Goal: Task Accomplishment & Management: Use online tool/utility

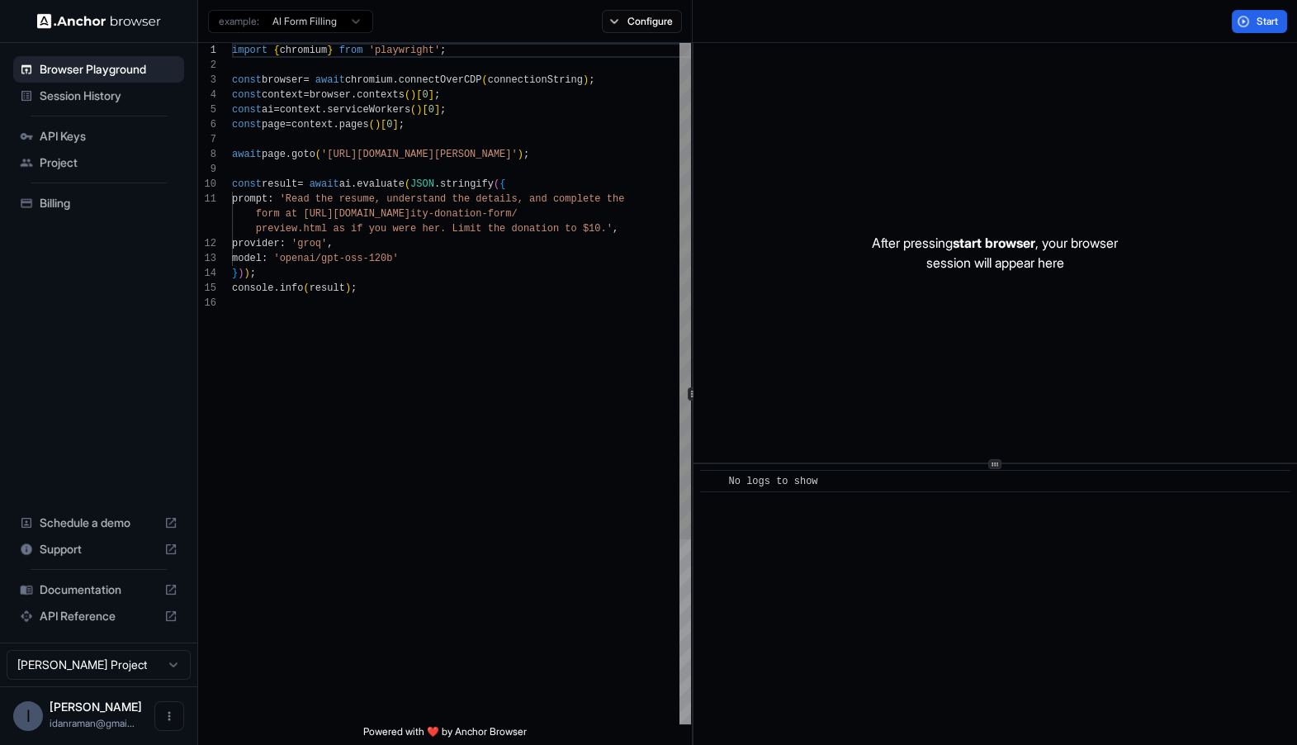
scroll to position [29, 0]
click at [345, 230] on div "import { chromium } from 'playwright' ; const browser = await chromium . connec…" at bounding box center [461, 510] width 459 height 934
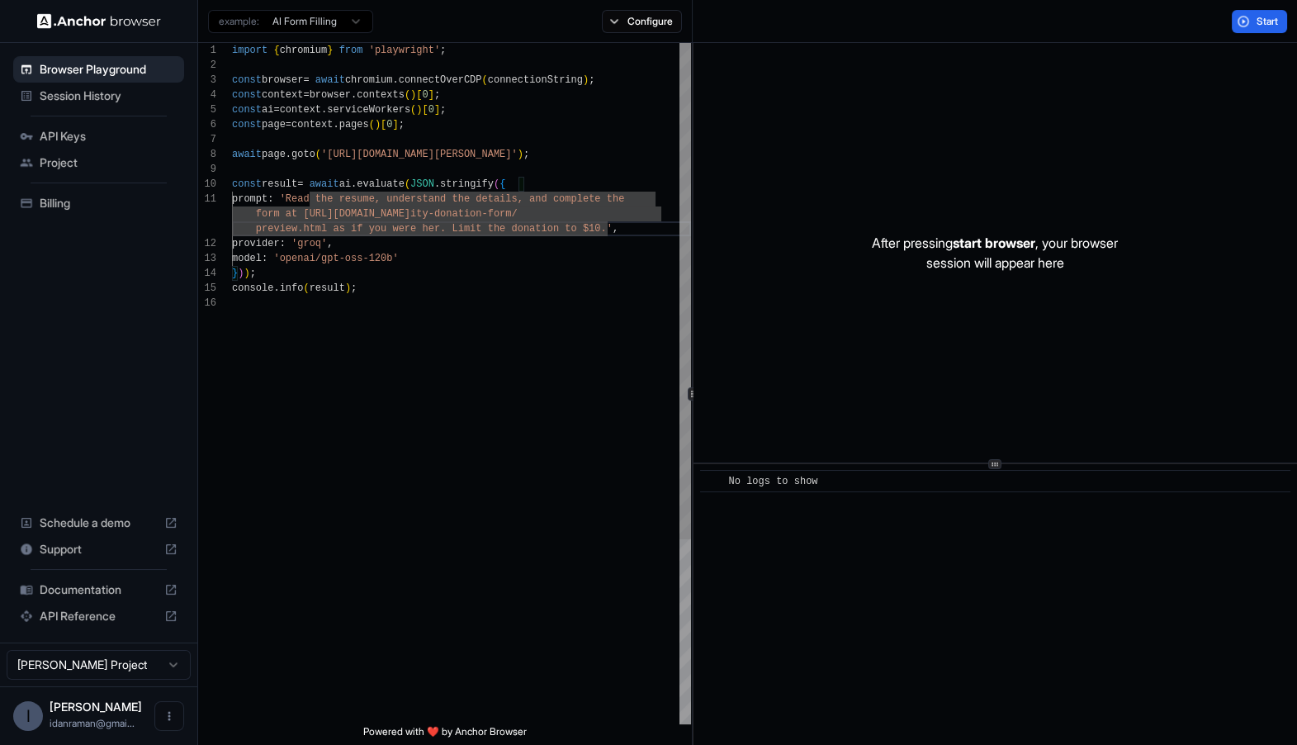
scroll to position [89, 0]
click at [439, 143] on div "import { chromium } from 'playwright' ; const browser = await chromium . connec…" at bounding box center [461, 510] width 459 height 934
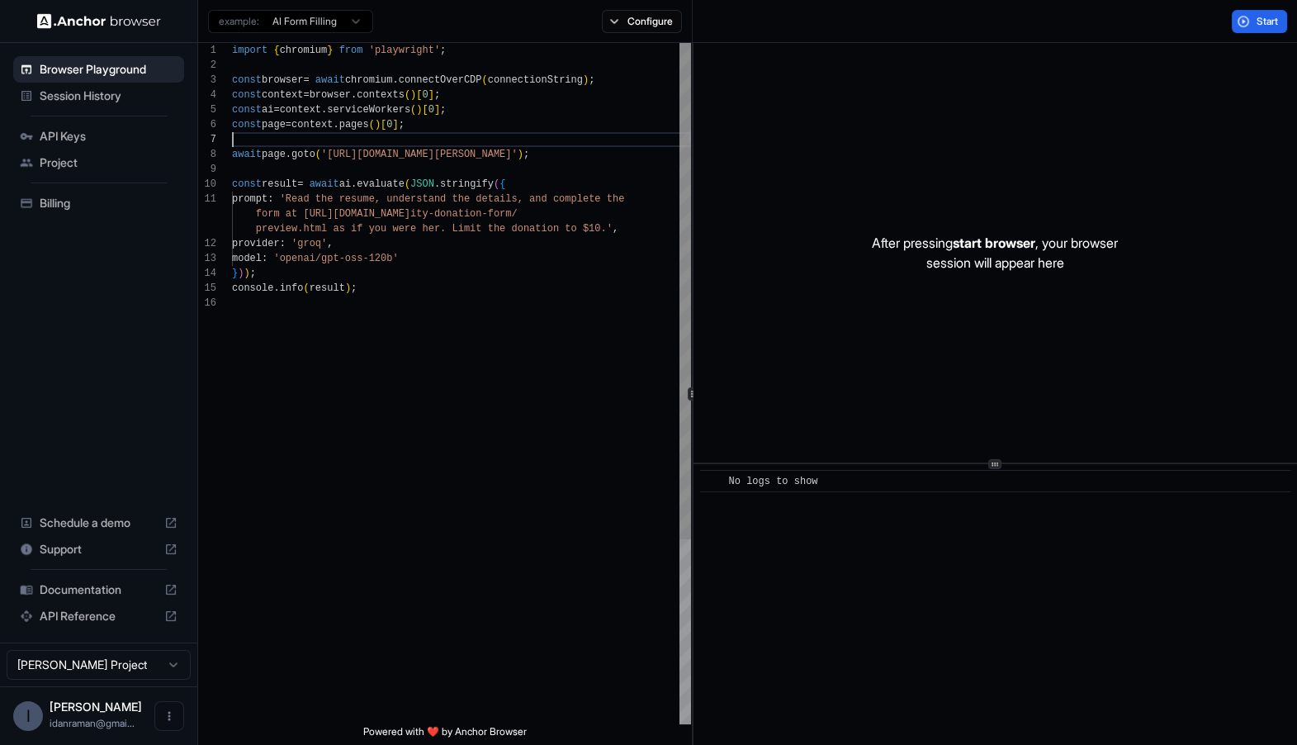
click at [439, 143] on div "import { chromium } from 'playwright' ; const browser = await chromium . connec…" at bounding box center [461, 510] width 459 height 934
click at [362, 151] on div "import { chromium } from 'playwright' ; const browser = await chromium . connec…" at bounding box center [461, 510] width 459 height 934
click at [352, 176] on div "import { chromium } from 'playwright' ; const browser = await chromium . connec…" at bounding box center [461, 510] width 459 height 934
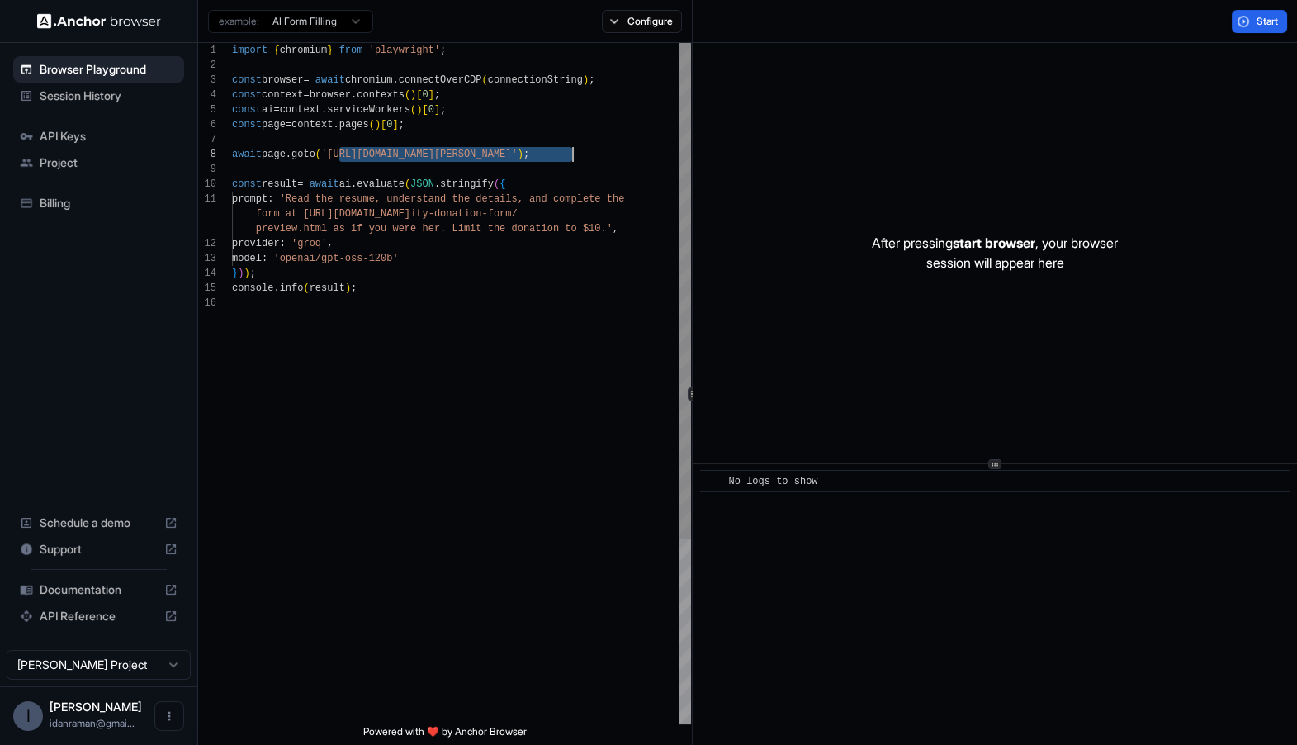
drag, startPoint x: 342, startPoint y: 156, endPoint x: 569, endPoint y: 151, distance: 227.2
click at [569, 151] on div "import { chromium } from 'playwright' ; const browser = await chromium . connec…" at bounding box center [461, 510] width 459 height 934
click at [549, 181] on div "import { chromium } from 'playwright' ; const browser = await chromium . connec…" at bounding box center [461, 510] width 459 height 934
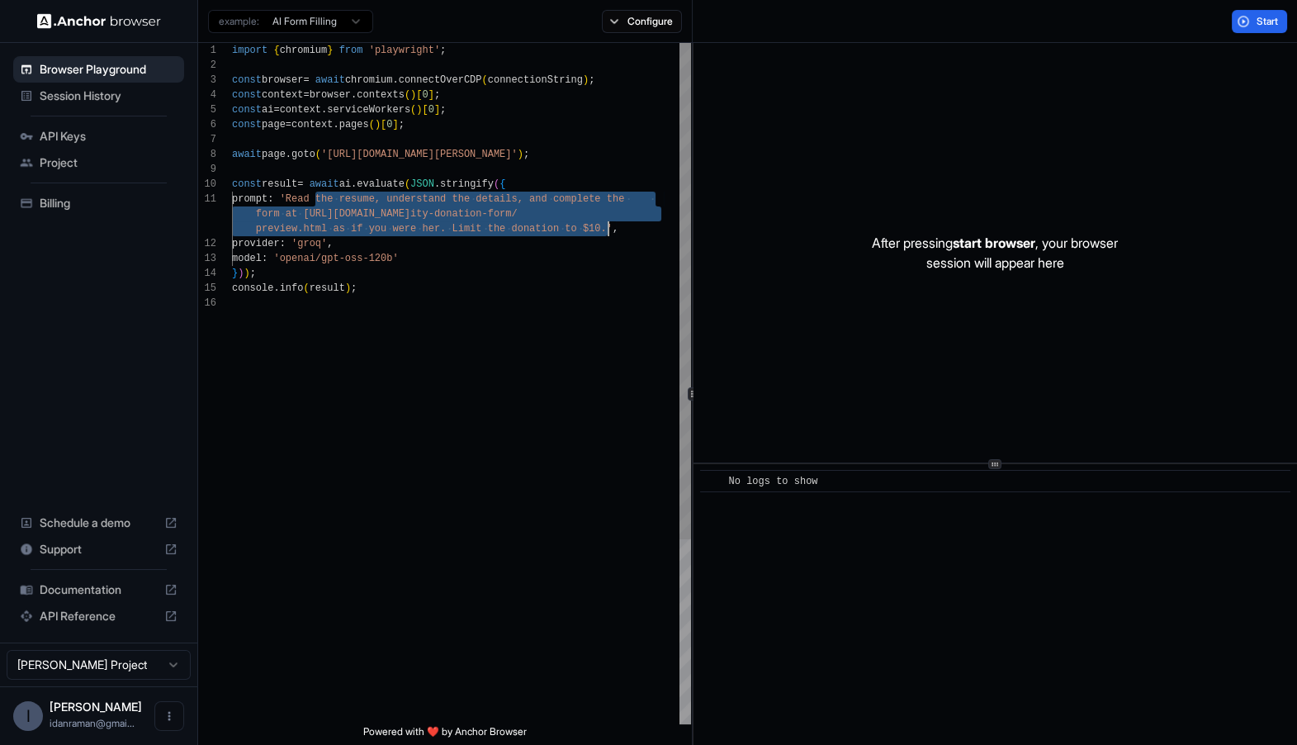
drag, startPoint x: 316, startPoint y: 201, endPoint x: 607, endPoint y: 230, distance: 292.1
click at [609, 230] on div "import { chromium } from 'playwright' ; const browser = await chromium . connec…" at bounding box center [461, 510] width 459 height 934
click at [603, 230] on div "import { chromium } from 'playwright' ; const browser = await chromium . connec…" at bounding box center [461, 510] width 459 height 934
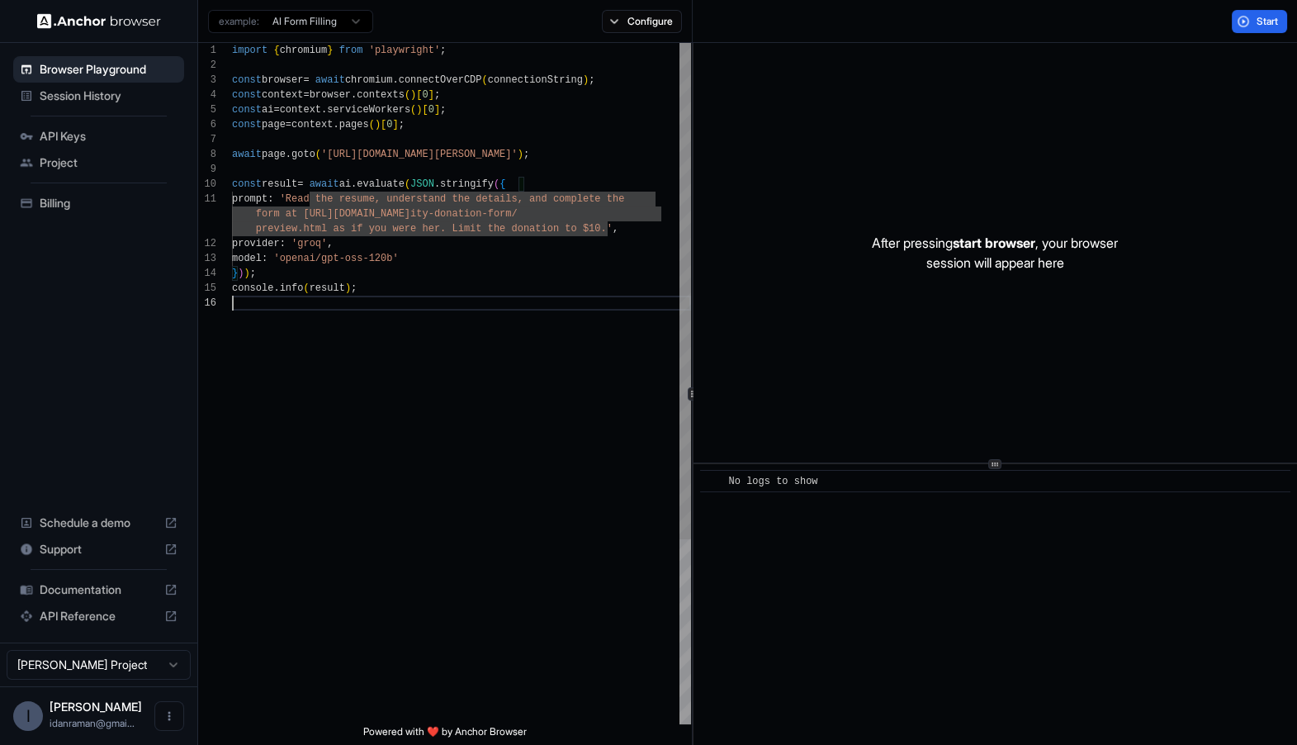
scroll to position [103, 0]
click at [603, 363] on div "import { chromium } from 'playwright' ; const browser = await chromium . connec…" at bounding box center [461, 510] width 459 height 934
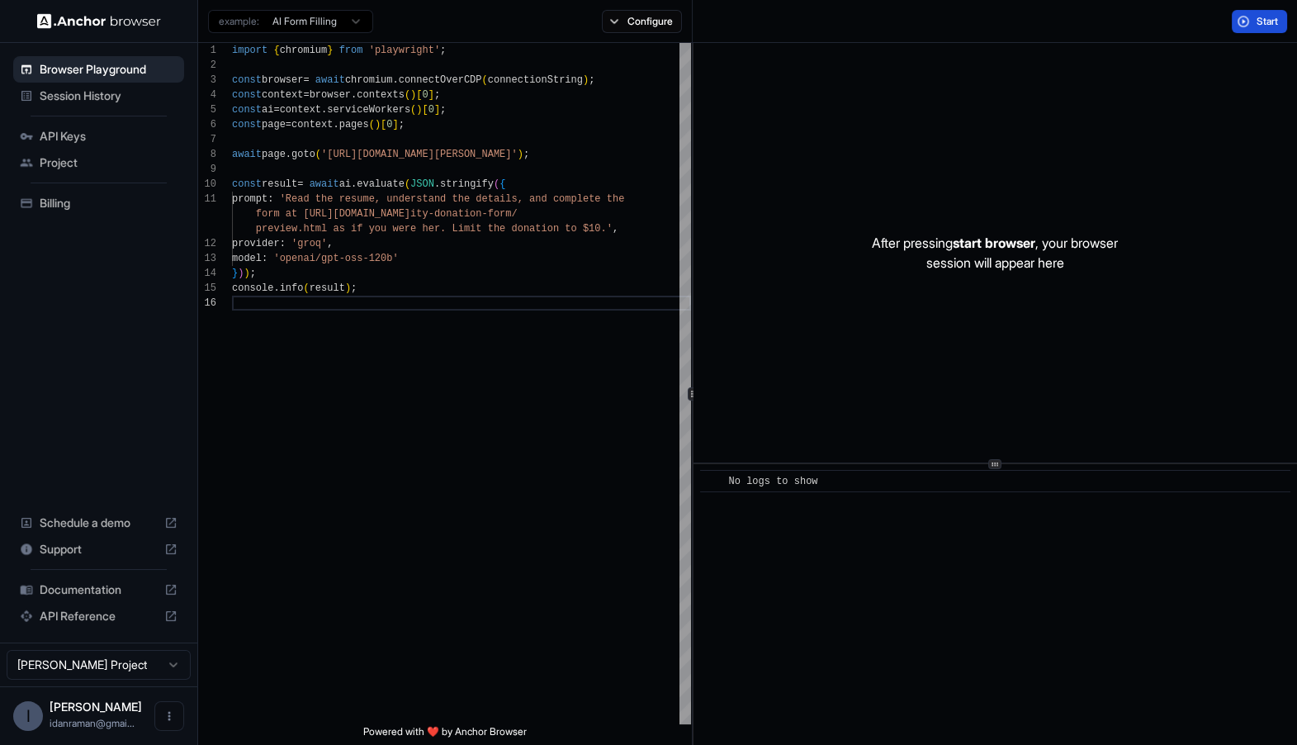
click at [1241, 21] on button "Start" at bounding box center [1259, 21] width 55 height 23
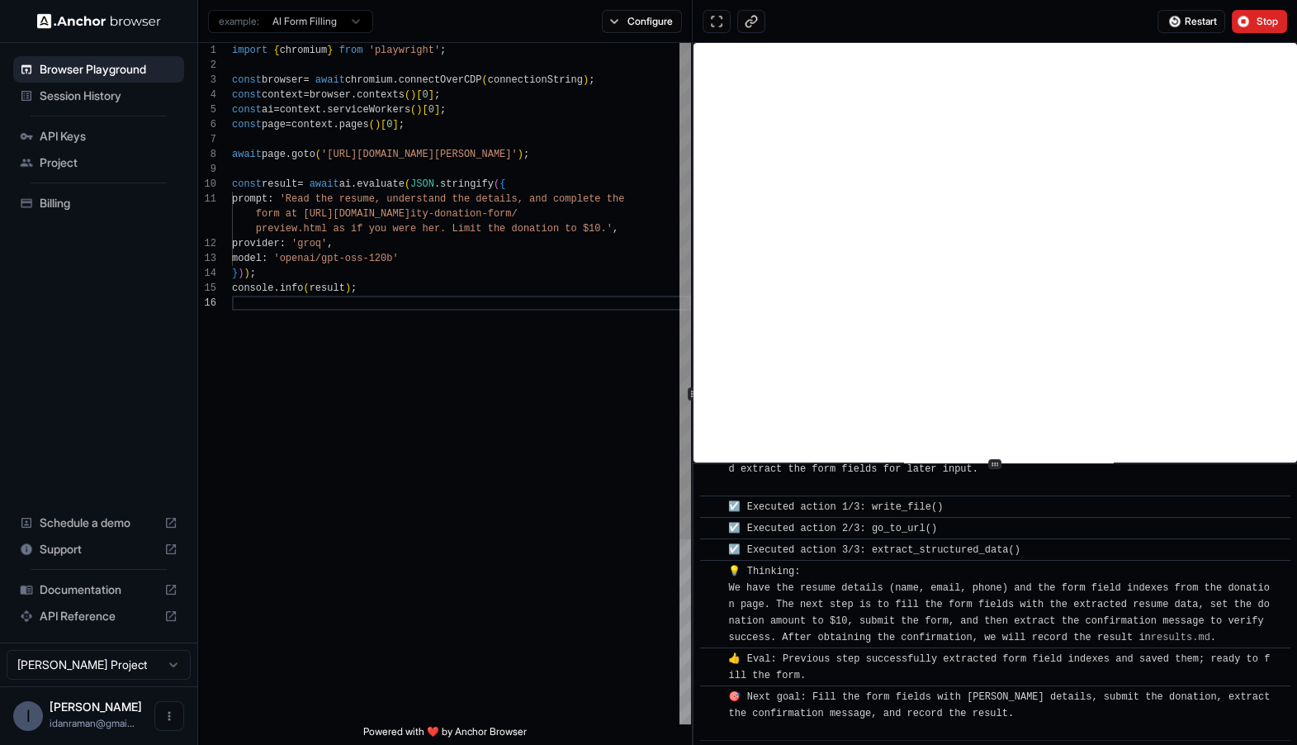
scroll to position [0, 0]
click at [400, 203] on div "import { chromium } from 'playwright' ; const browser = await chromium . connec…" at bounding box center [461, 510] width 459 height 934
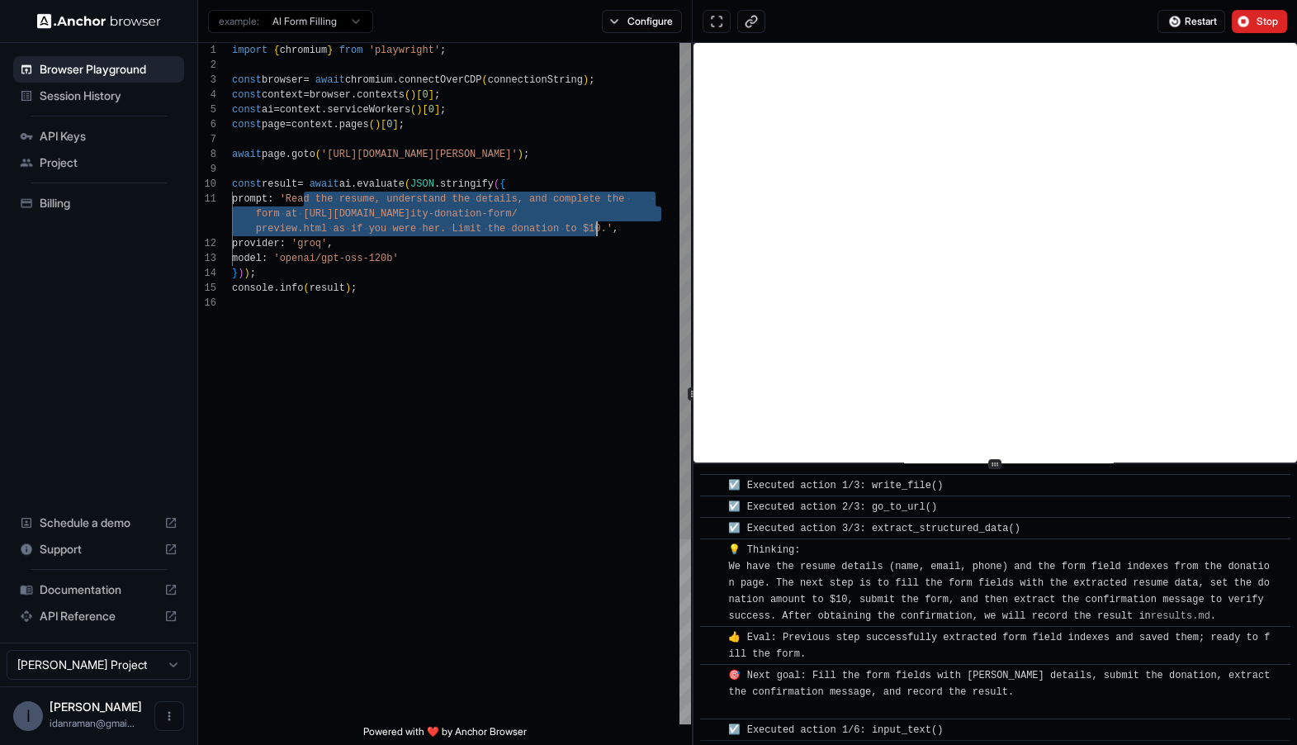
drag, startPoint x: 306, startPoint y: 196, endPoint x: 608, endPoint y: 236, distance: 304.1
click at [605, 234] on div "import { chromium } from 'playwright' ; const browser = await chromium . connec…" at bounding box center [461, 510] width 459 height 934
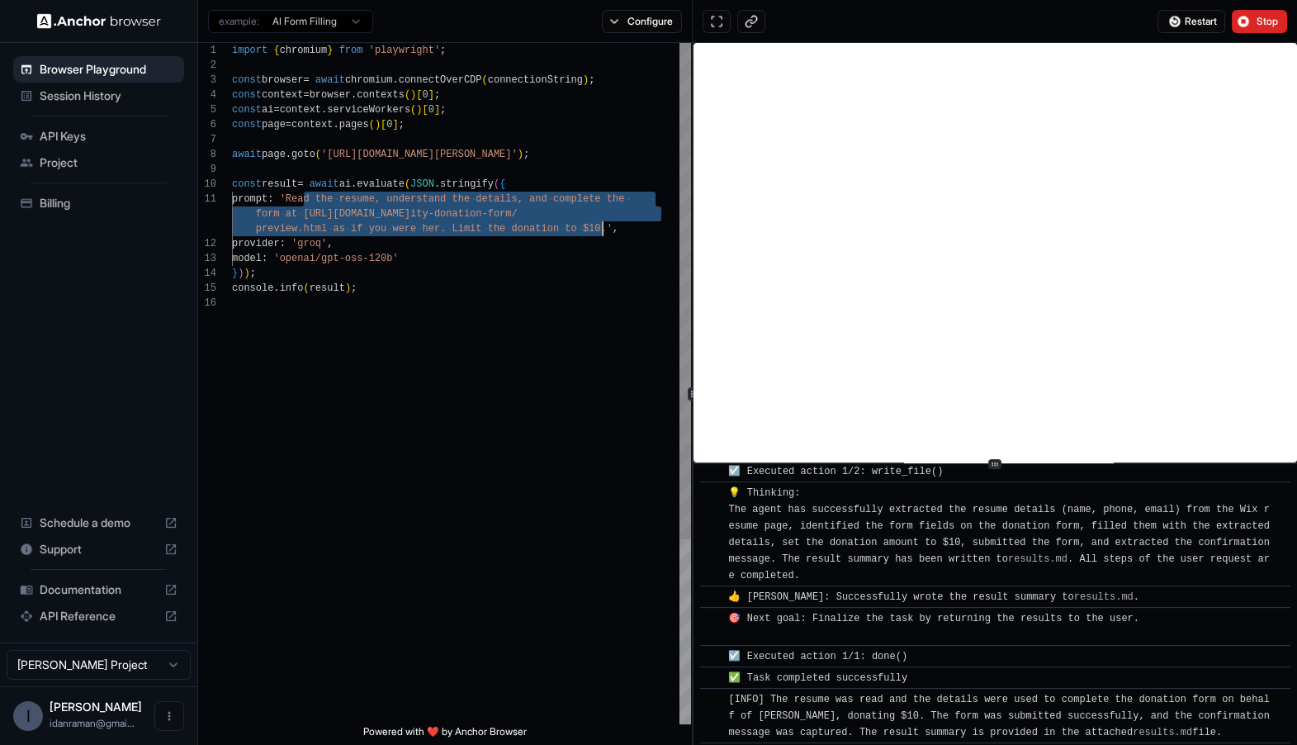
scroll to position [1087, 0]
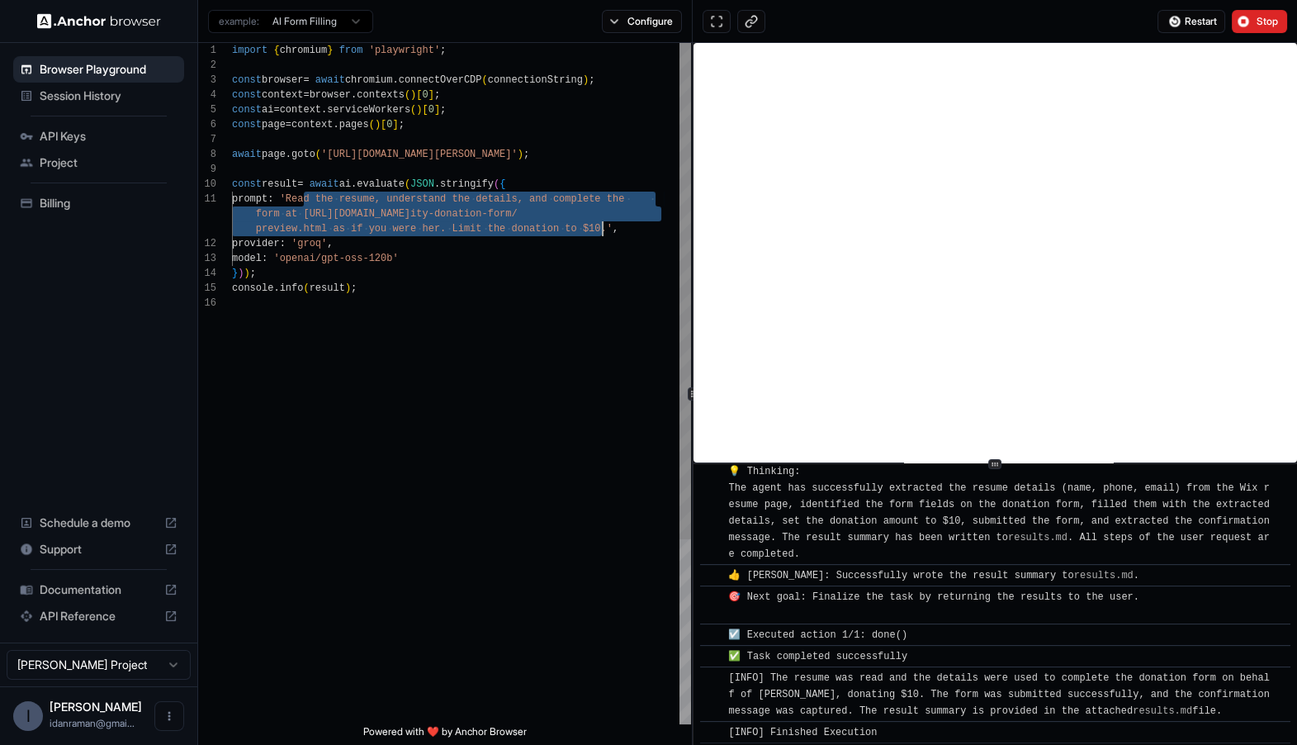
click at [453, 216] on div "import { chromium } from 'playwright' ; const browser = await chromium . connec…" at bounding box center [461, 510] width 459 height 934
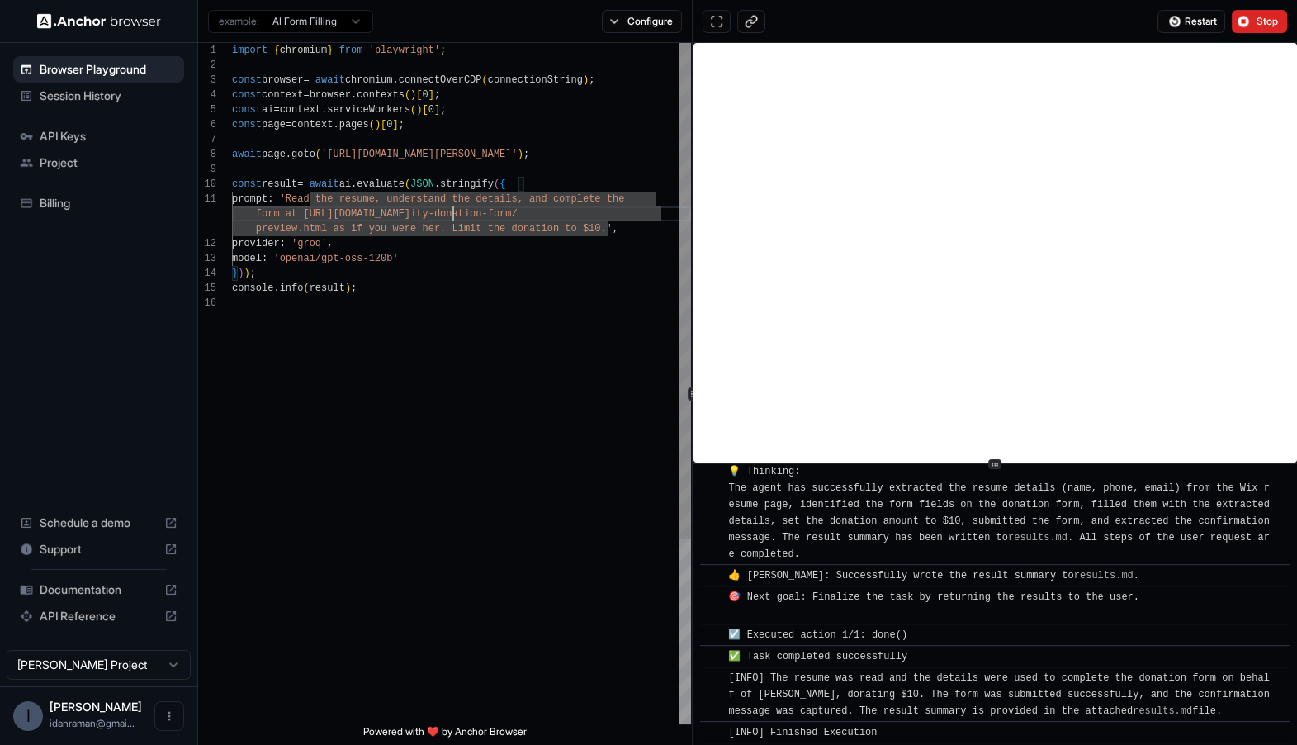
scroll to position [0, 0]
click at [301, 205] on div "import { chromium } from 'playwright' ; const browser = await chromium . connec…" at bounding box center [461, 510] width 459 height 934
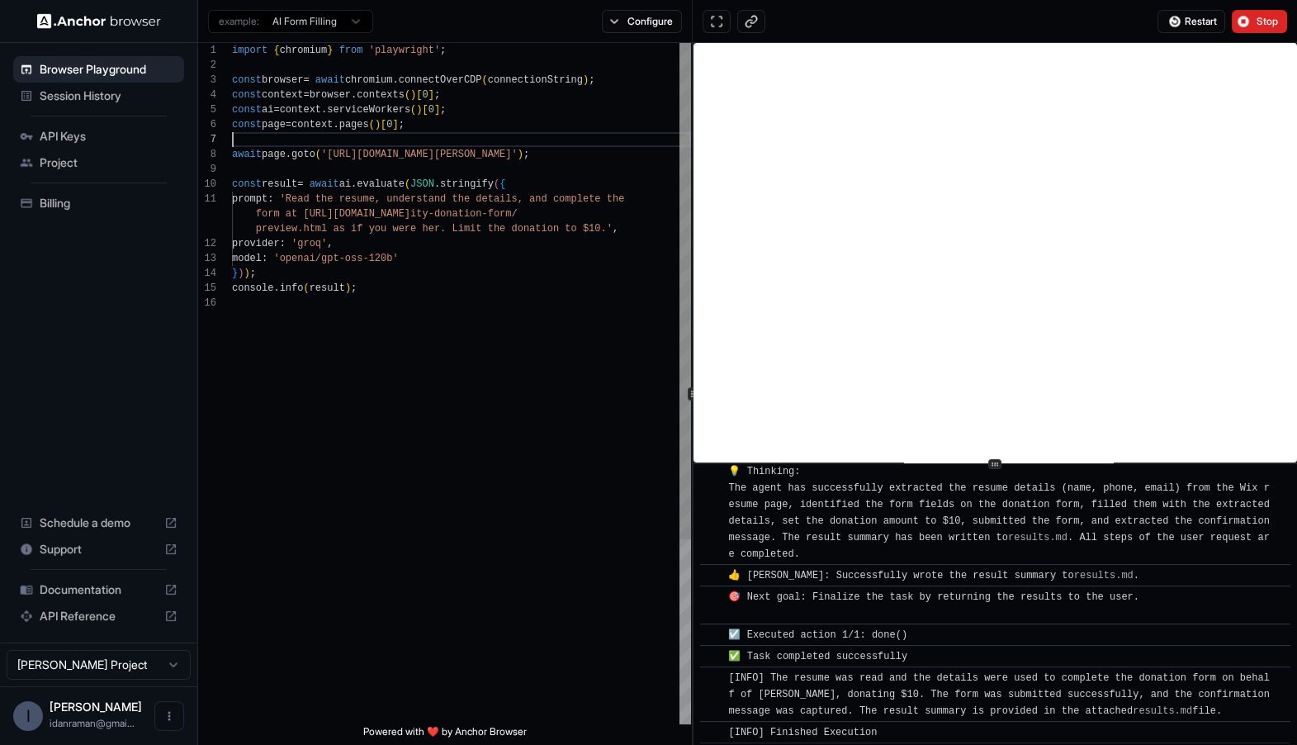
scroll to position [89, 0]
click at [633, 136] on div "import { chromium } from 'playwright' ; const browser = await chromium . connec…" at bounding box center [461, 510] width 459 height 934
click at [638, 17] on button "Configure" at bounding box center [642, 21] width 80 height 23
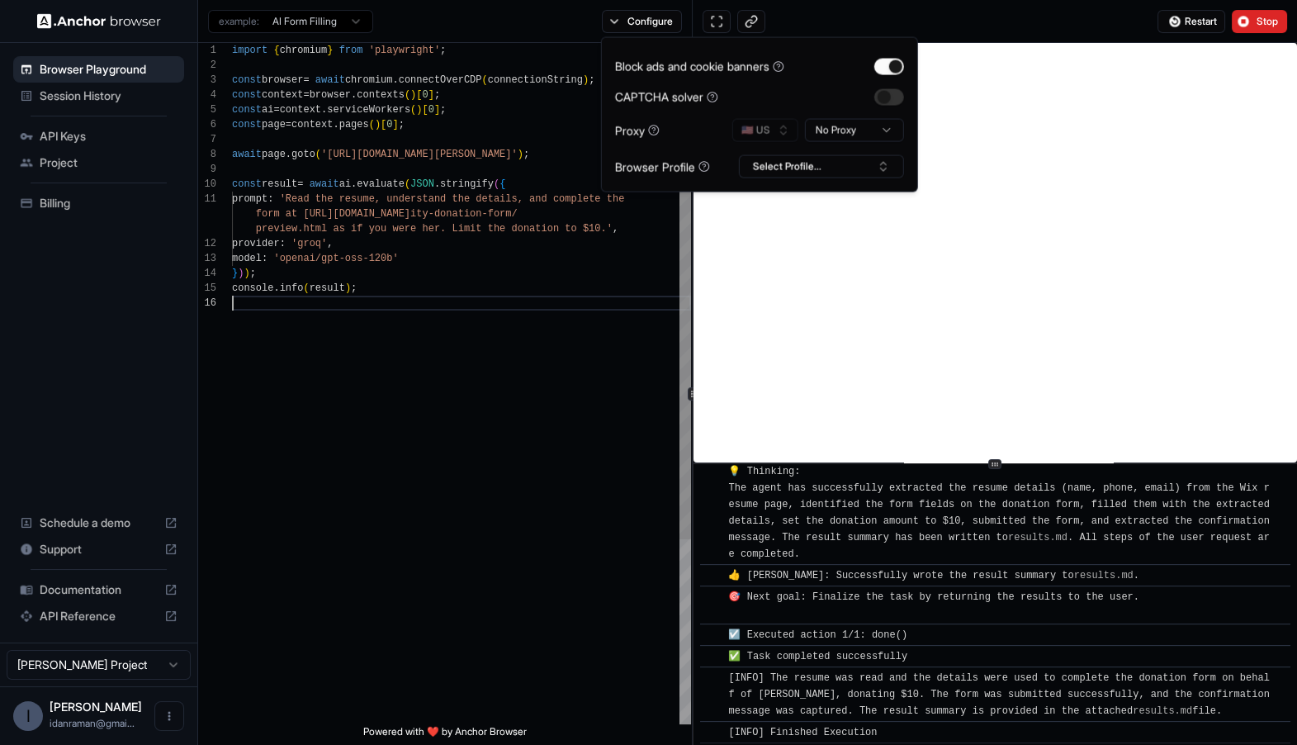
scroll to position [103, 0]
click at [633, 313] on div "import { chromium } from 'playwright' ; const browser = await chromium . connec…" at bounding box center [461, 510] width 459 height 934
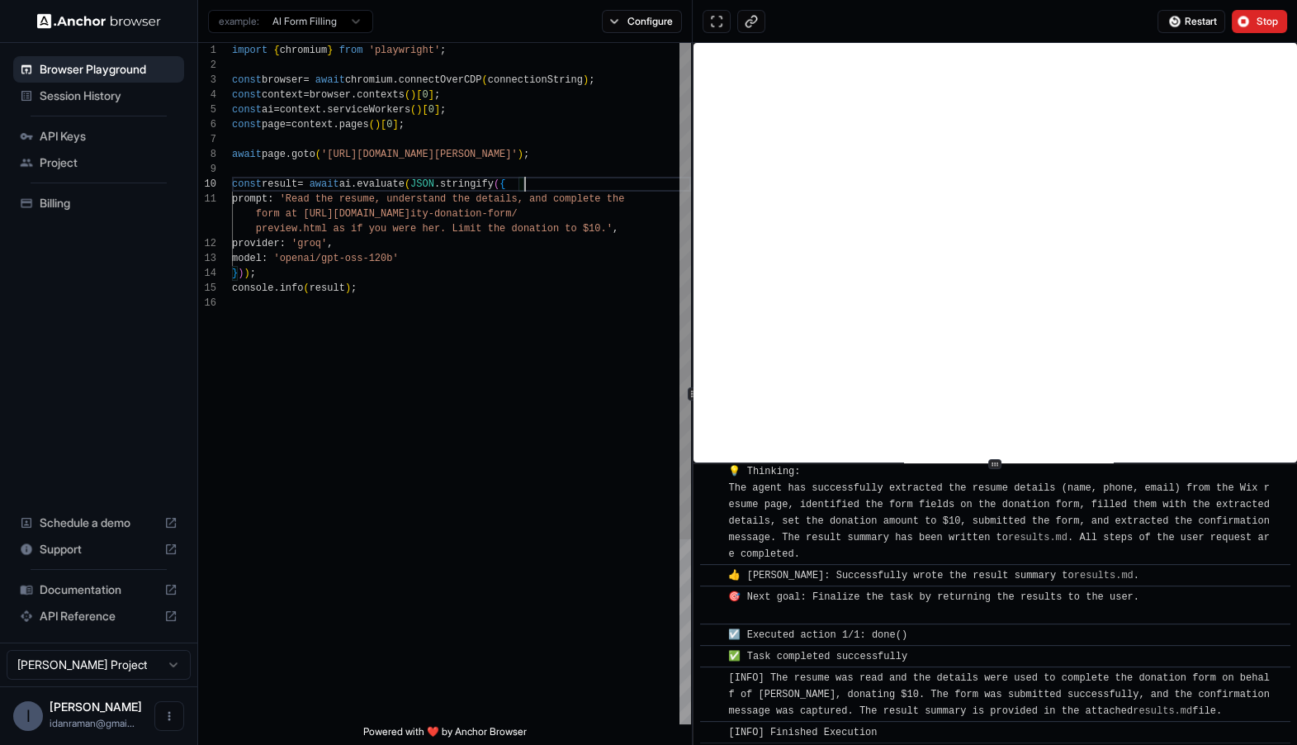
scroll to position [133, 0]
click at [576, 184] on div "import { chromium } from 'playwright' ; const browser = await chromium . connec…" at bounding box center [461, 510] width 459 height 934
click at [580, 224] on div "import { chromium } from 'playwright' ; const browser = await chromium . connec…" at bounding box center [461, 510] width 459 height 934
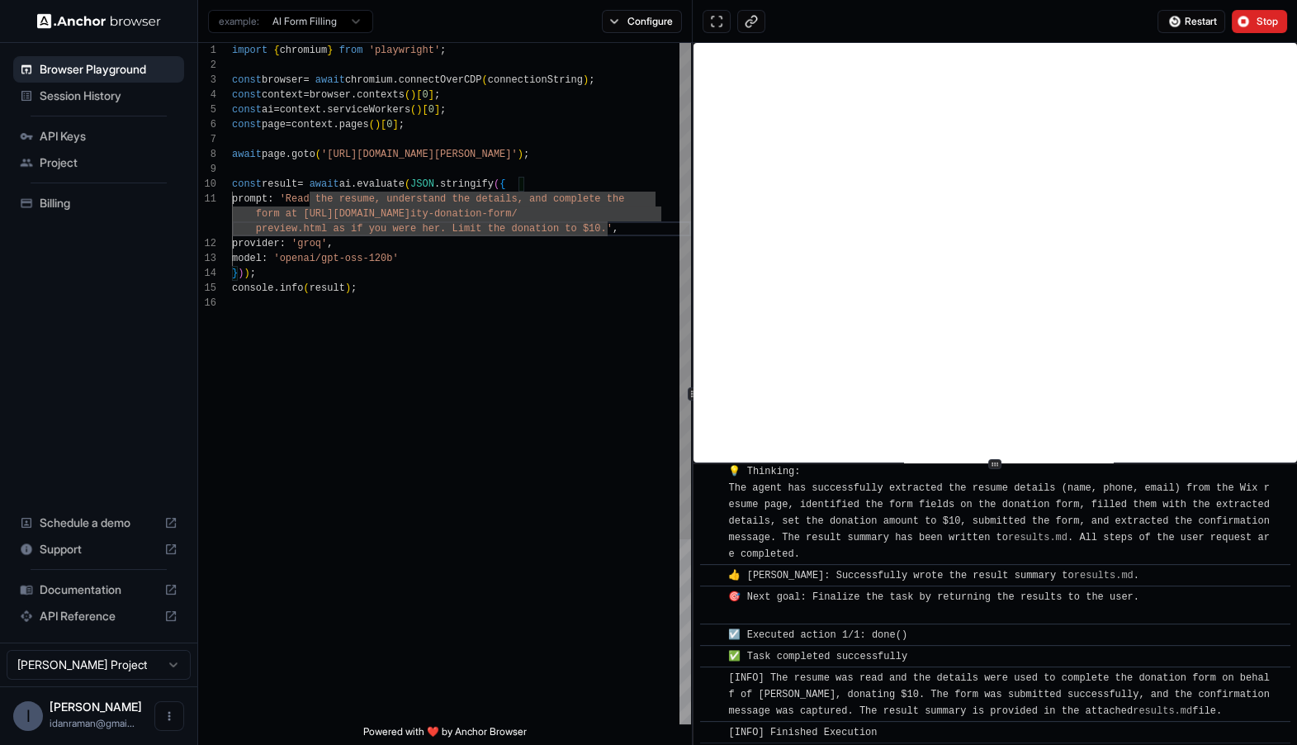
click at [615, 262] on div "import { chromium } from 'playwright' ; const browser = await chromium . connec…" at bounding box center [461, 510] width 459 height 934
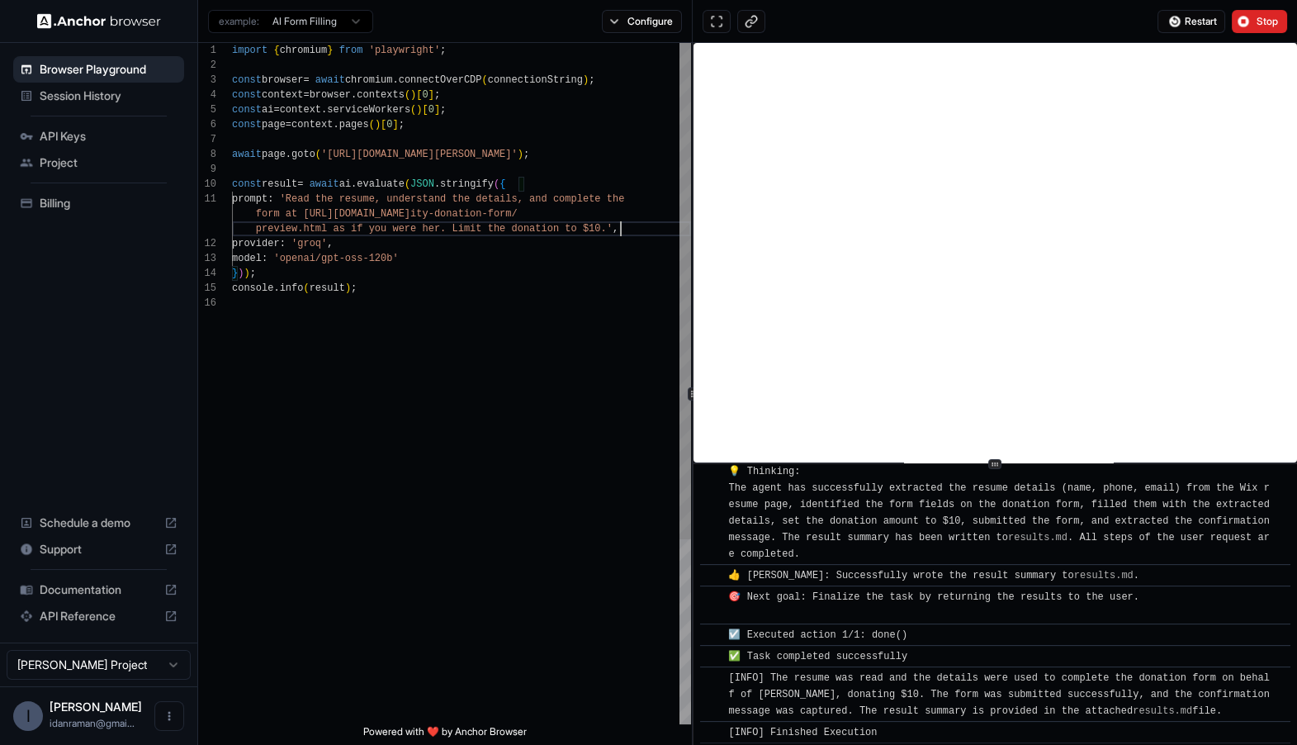
scroll to position [29, 0]
click at [630, 230] on div "import { chromium } from 'playwright' ; const browser = await chromium . connec…" at bounding box center [461, 510] width 459 height 934
click at [590, 232] on div "import { chromium } from 'playwright' ; const browser = await chromium . connec…" at bounding box center [461, 510] width 459 height 934
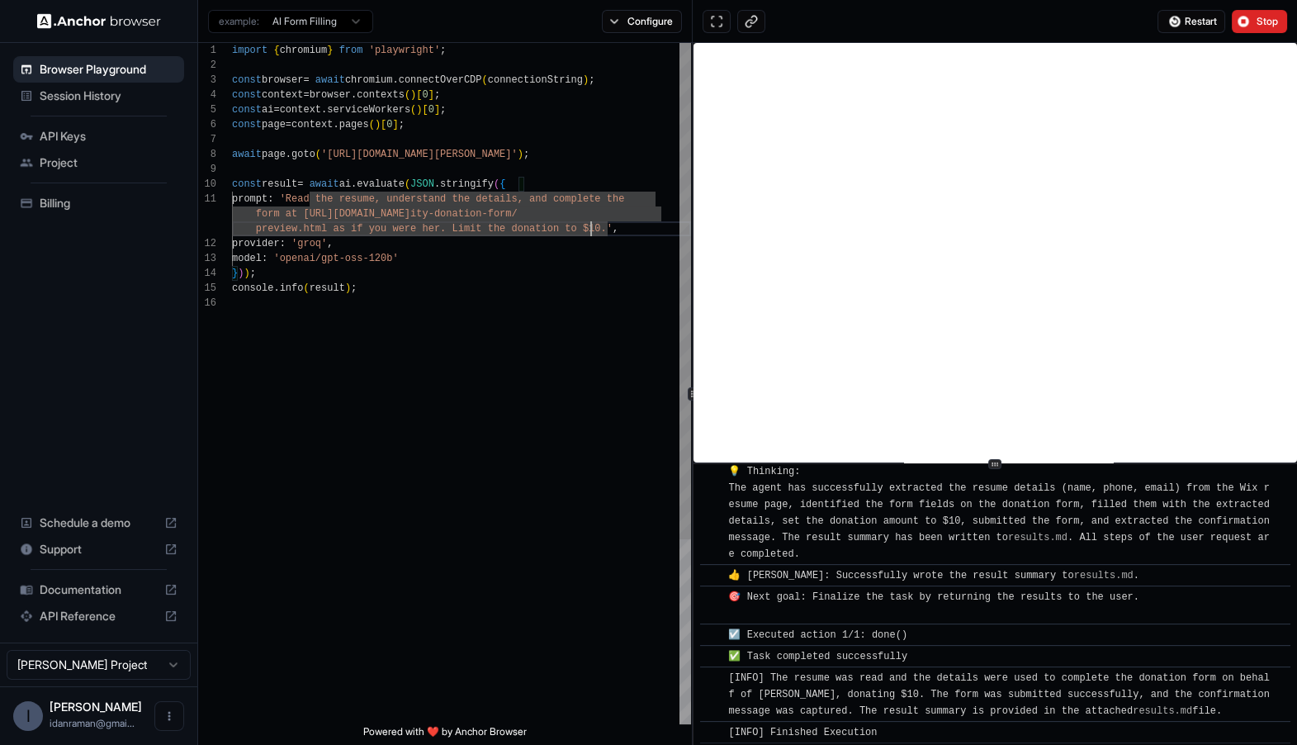
scroll to position [74, 0]
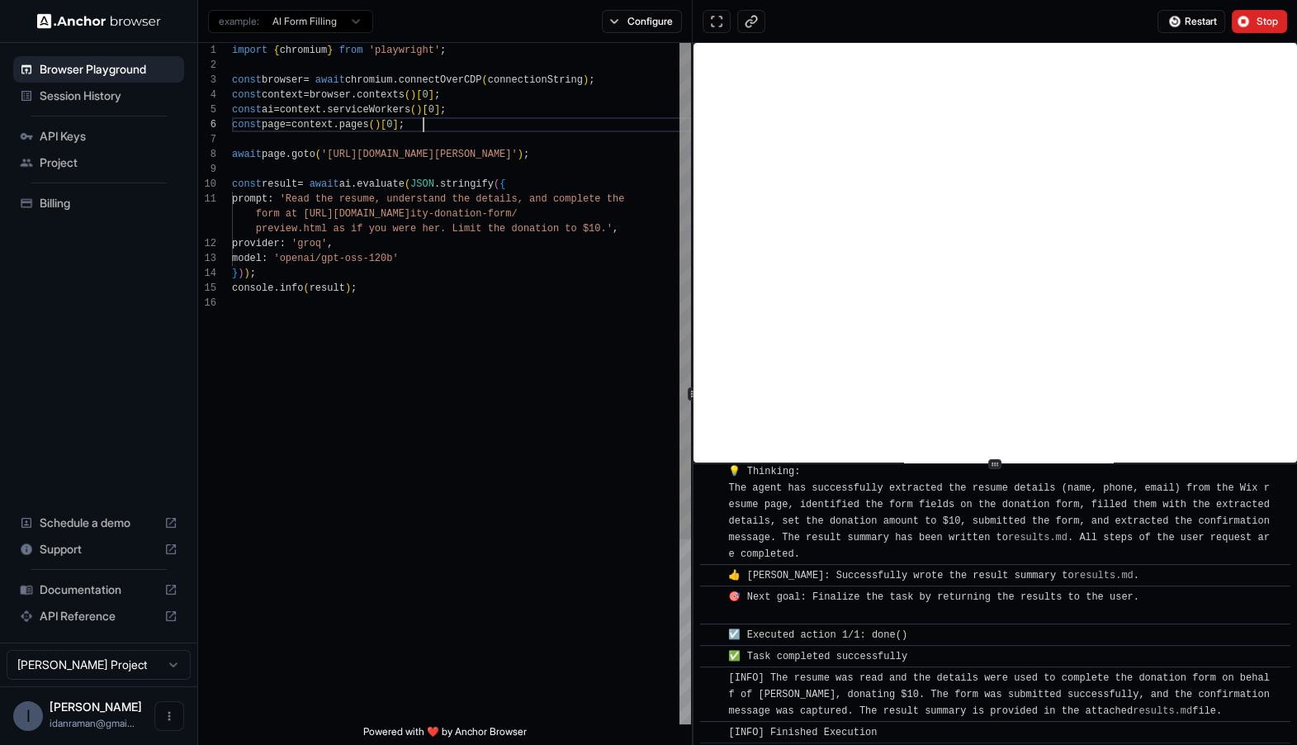
click at [605, 126] on div "import { chromium } from 'playwright' ; const browser = await chromium . connec…" at bounding box center [461, 510] width 459 height 934
click at [635, 130] on div "import { chromium } from 'playwright' ; const browser = await chromium . connec…" at bounding box center [461, 510] width 459 height 934
click at [615, 40] on div "example: AI Form Filling Configure" at bounding box center [445, 21] width 495 height 43
click at [622, 25] on button "Configure" at bounding box center [642, 21] width 80 height 23
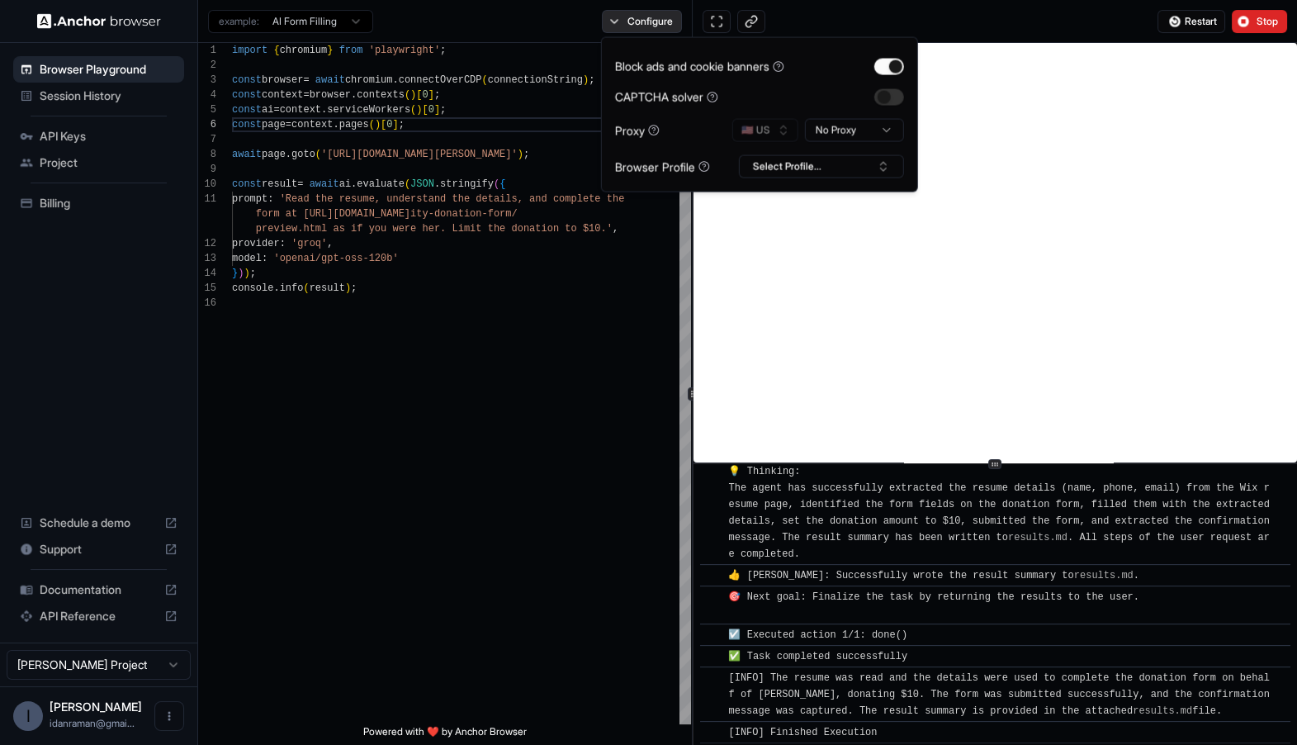
click at [657, 27] on button "Configure" at bounding box center [642, 21] width 80 height 23
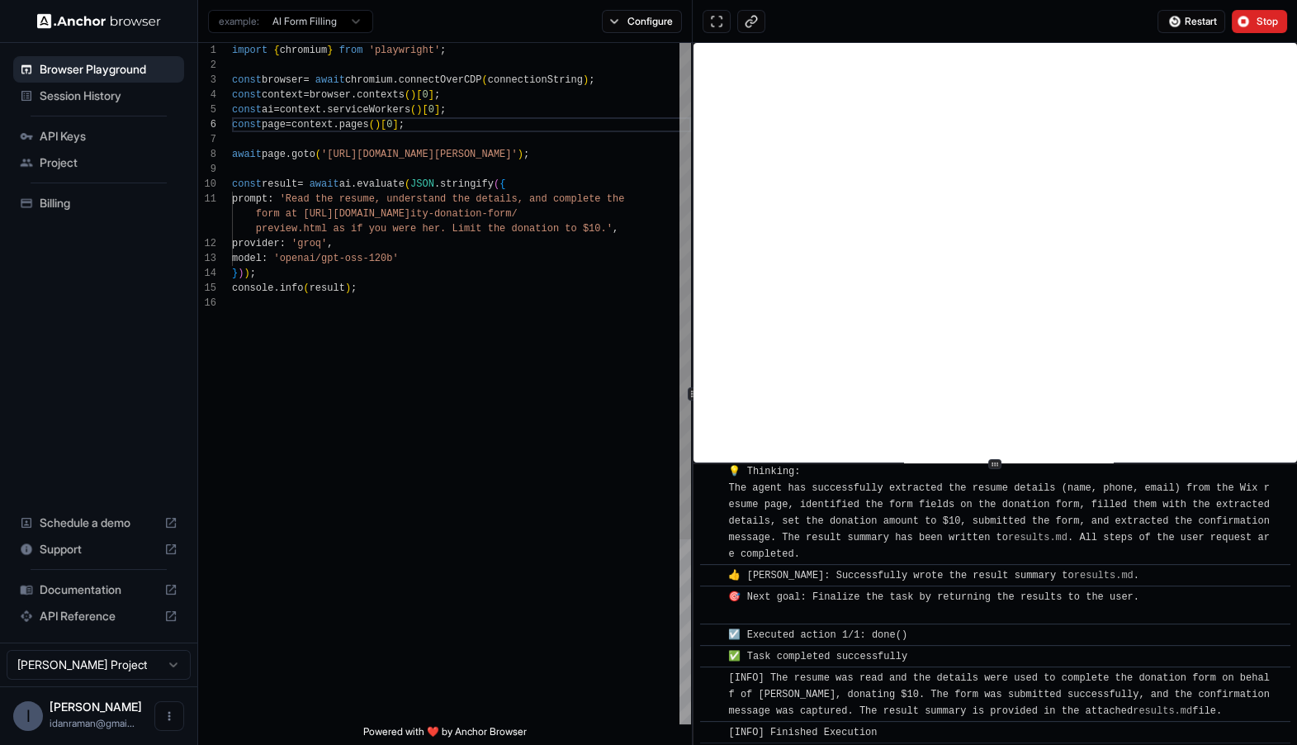
type textarea "**********"
click at [600, 254] on div "import { chromium } from 'playwright' ; const browser = await chromium . connec…" at bounding box center [461, 510] width 459 height 934
click at [636, 31] on button "Configure" at bounding box center [642, 21] width 80 height 23
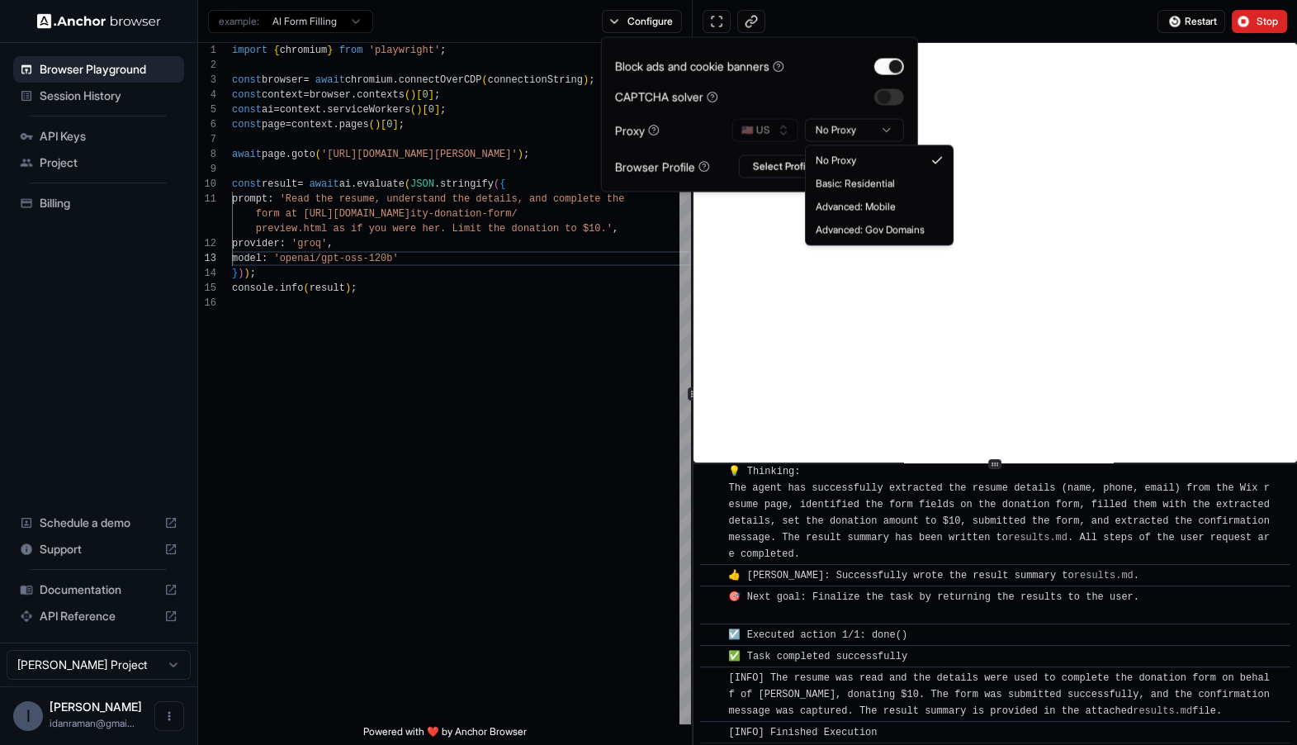
click at [837, 126] on html "Browser Playground Session History API Keys Project Billing Schedule a demo Sup…" at bounding box center [648, 372] width 1297 height 745
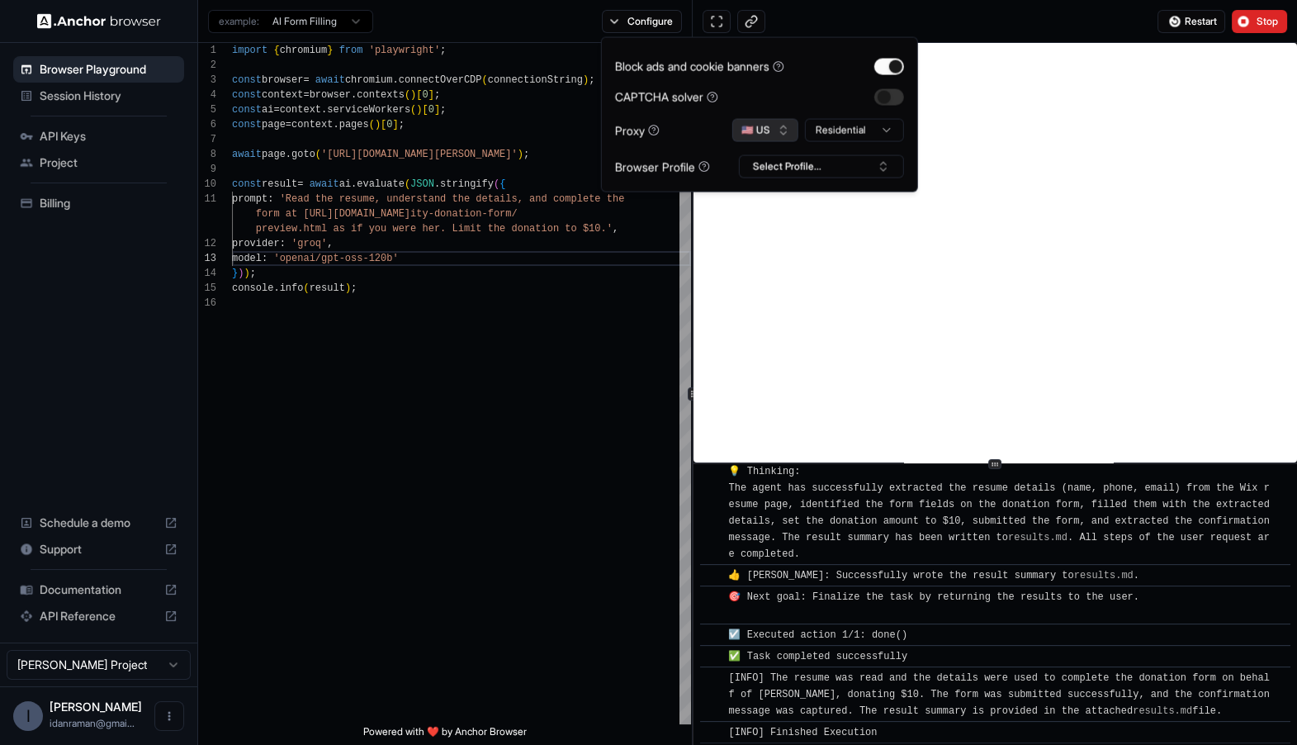
click at [756, 126] on button "🇺🇸 US" at bounding box center [766, 130] width 66 height 23
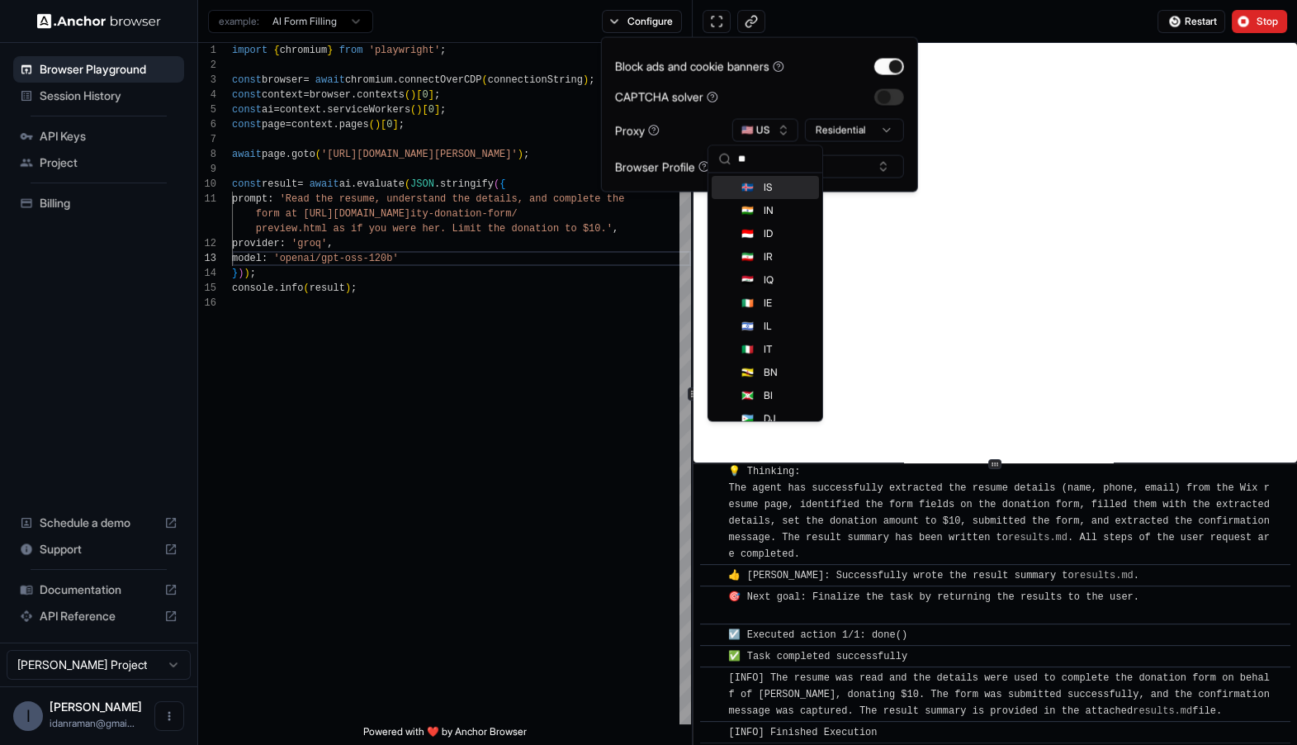
scroll to position [149, 0]
type input "***"
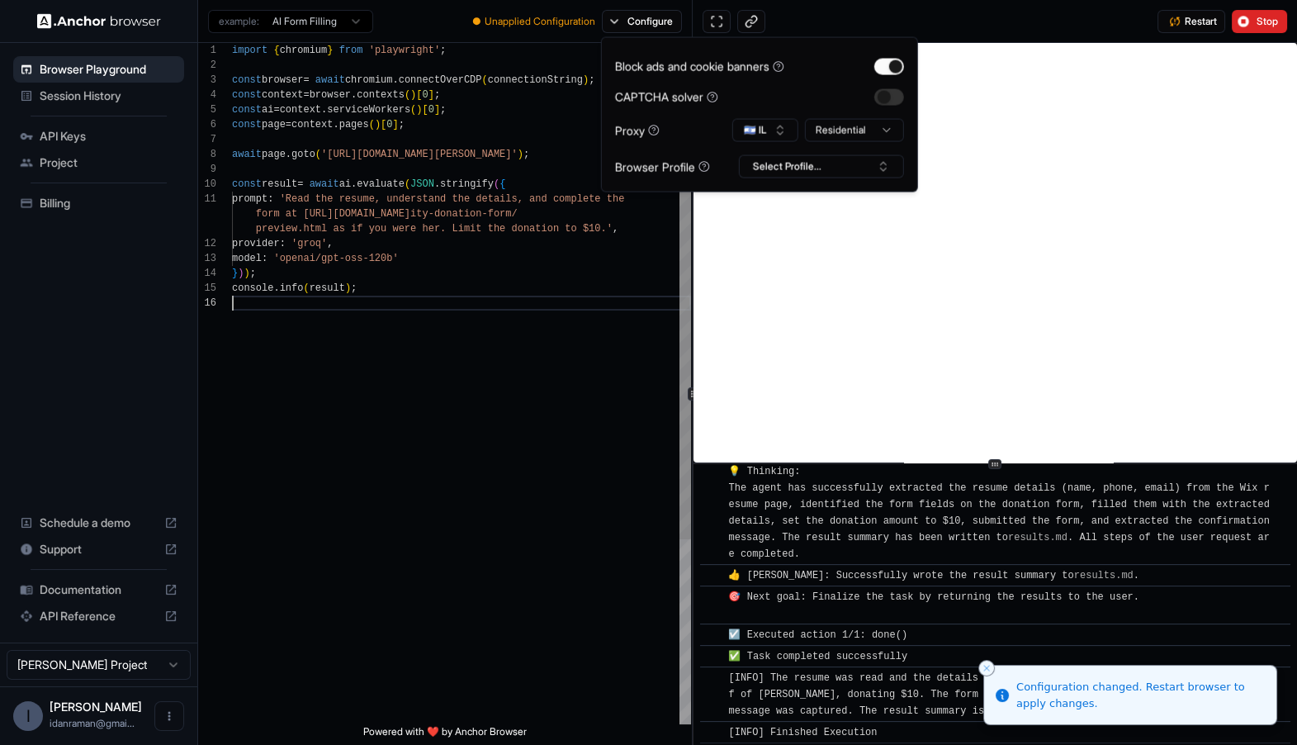
scroll to position [103, 0]
click at [617, 306] on div "import { chromium } from 'playwright' ; const browser = await chromium . connec…" at bounding box center [461, 510] width 459 height 934
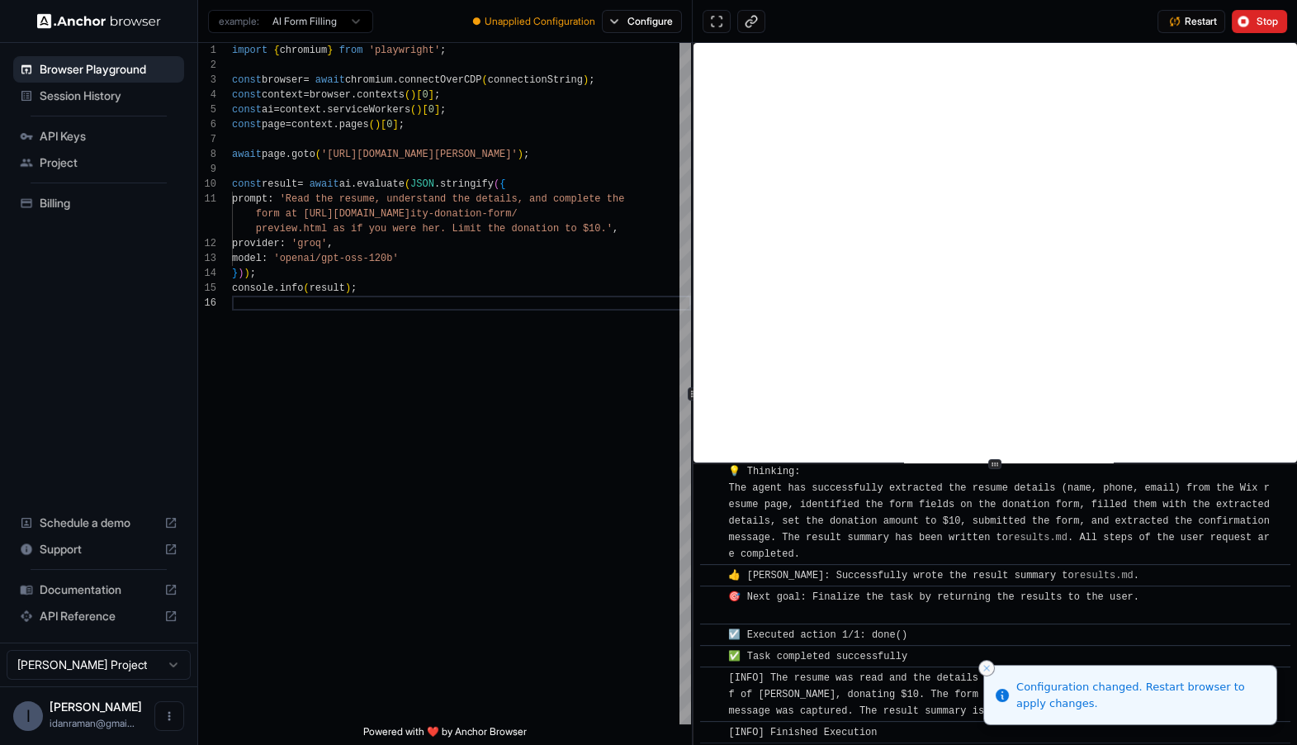
click at [987, 669] on icon "Close toast" at bounding box center [987, 668] width 10 height 10
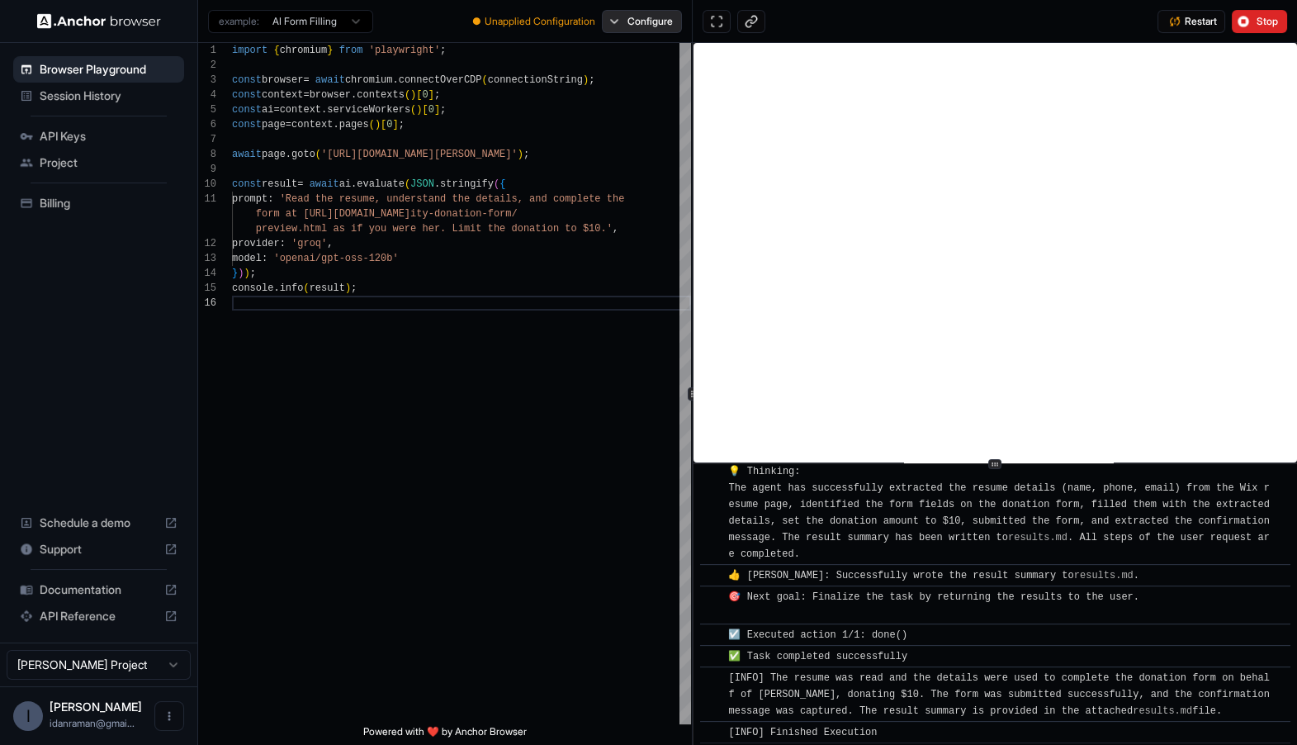
click at [633, 24] on button "Configure" at bounding box center [642, 21] width 80 height 23
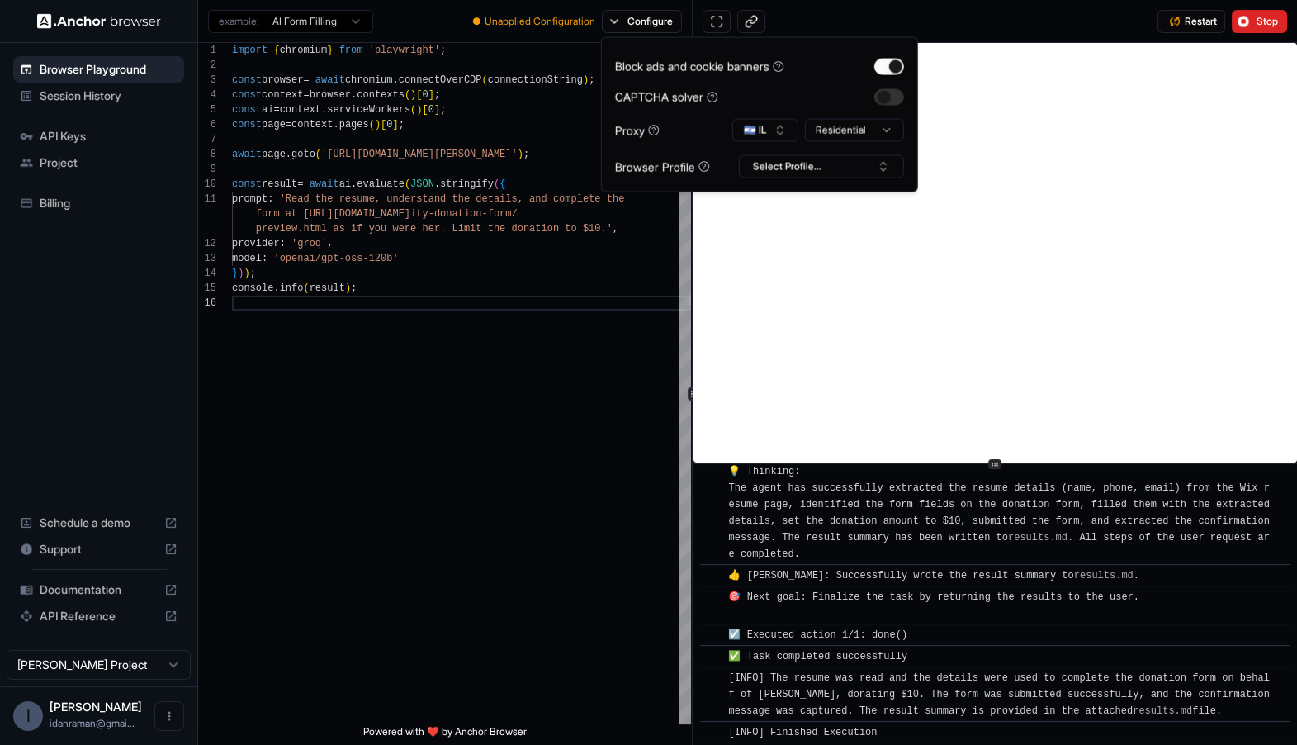
click at [832, 145] on div "Block ads and cookie banners CAPTCHA solver Proxy 🇮🇱 IL Residential Browser Pro…" at bounding box center [759, 114] width 289 height 127
click at [831, 141] on div "Block ads and cookie banners CAPTCHA solver Proxy 🇮🇱 IL Residential Browser Pro…" at bounding box center [759, 114] width 289 height 127
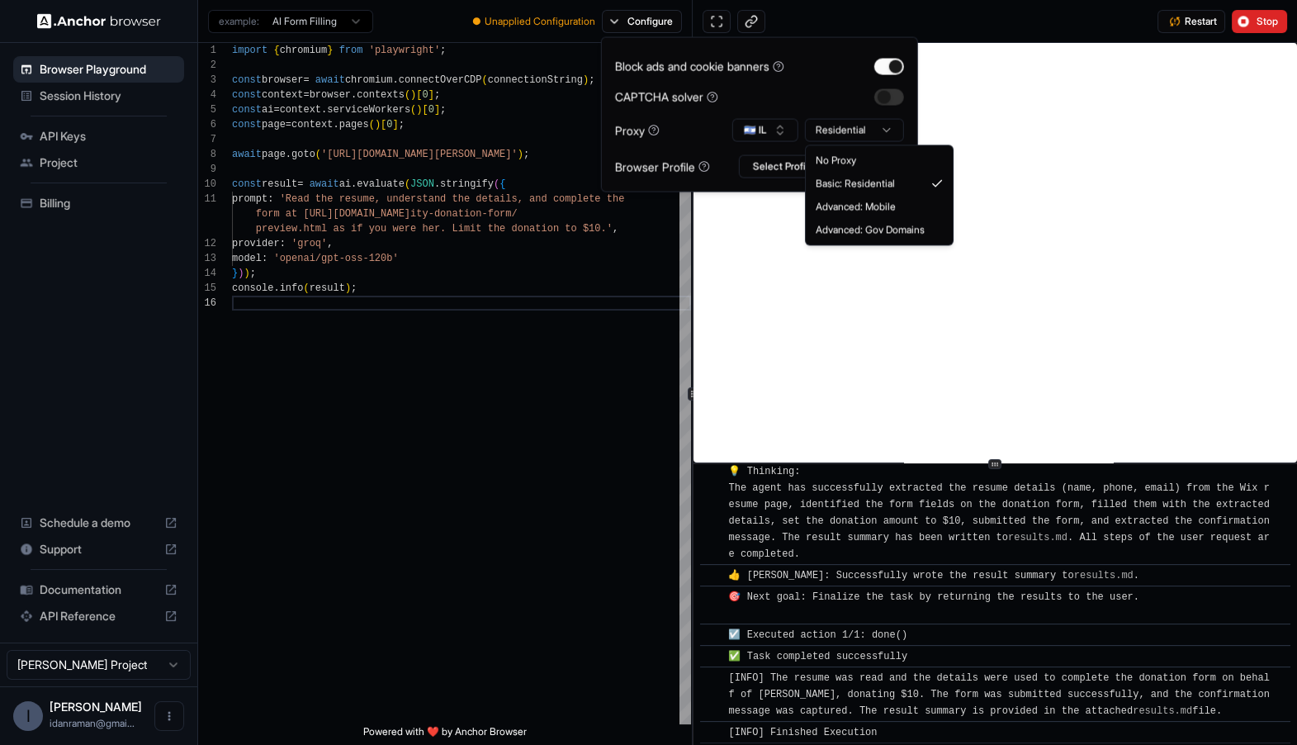
click at [830, 133] on html "Browser Playground Session History API Keys Project Billing Schedule a demo Sup…" at bounding box center [648, 372] width 1297 height 745
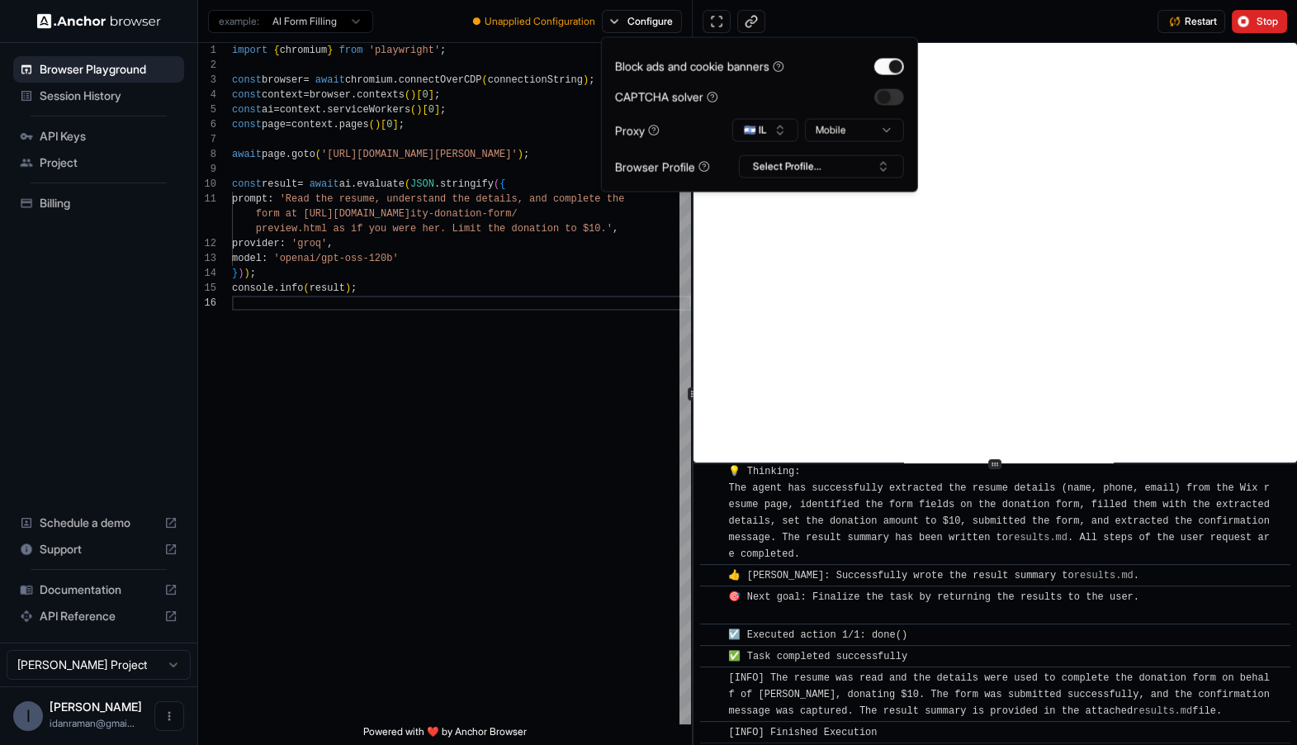
click at [841, 95] on div "CAPTCHA solver" at bounding box center [759, 96] width 289 height 17
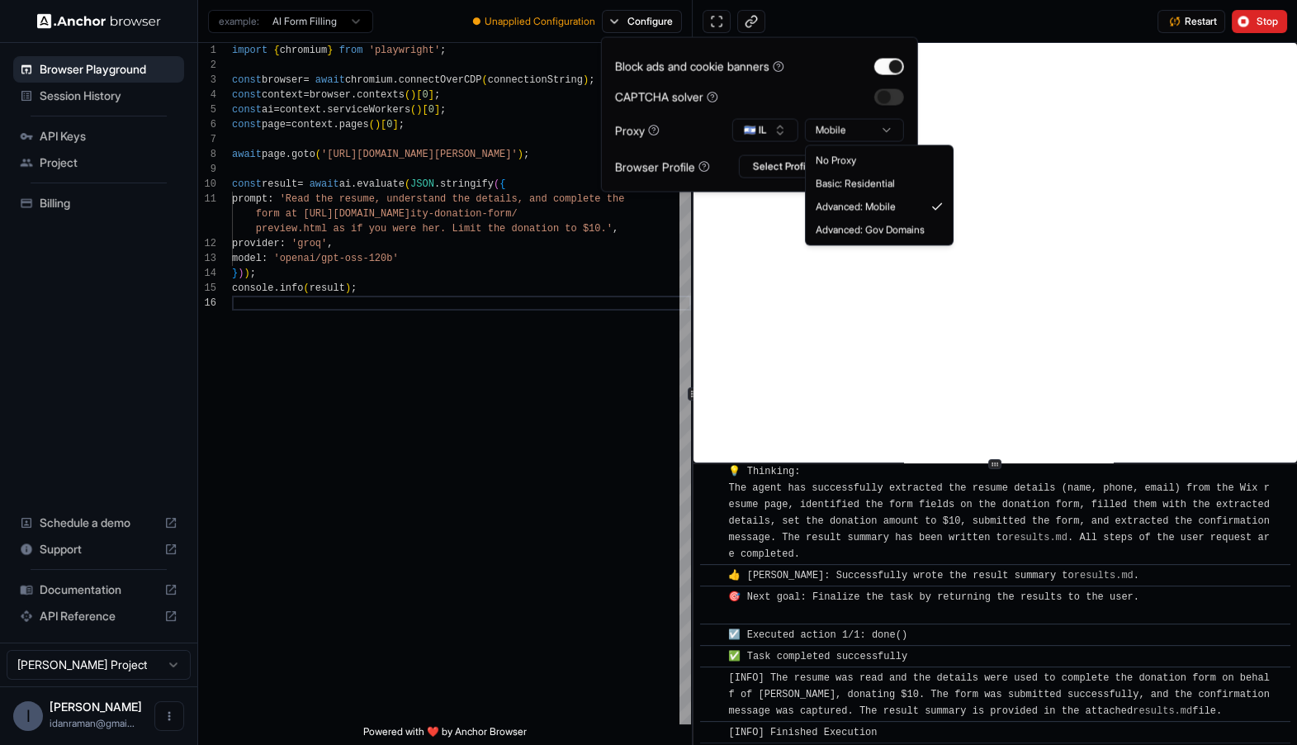
click at [863, 136] on html "Browser Playground Session History API Keys Project Billing Schedule a demo Sup…" at bounding box center [648, 372] width 1297 height 745
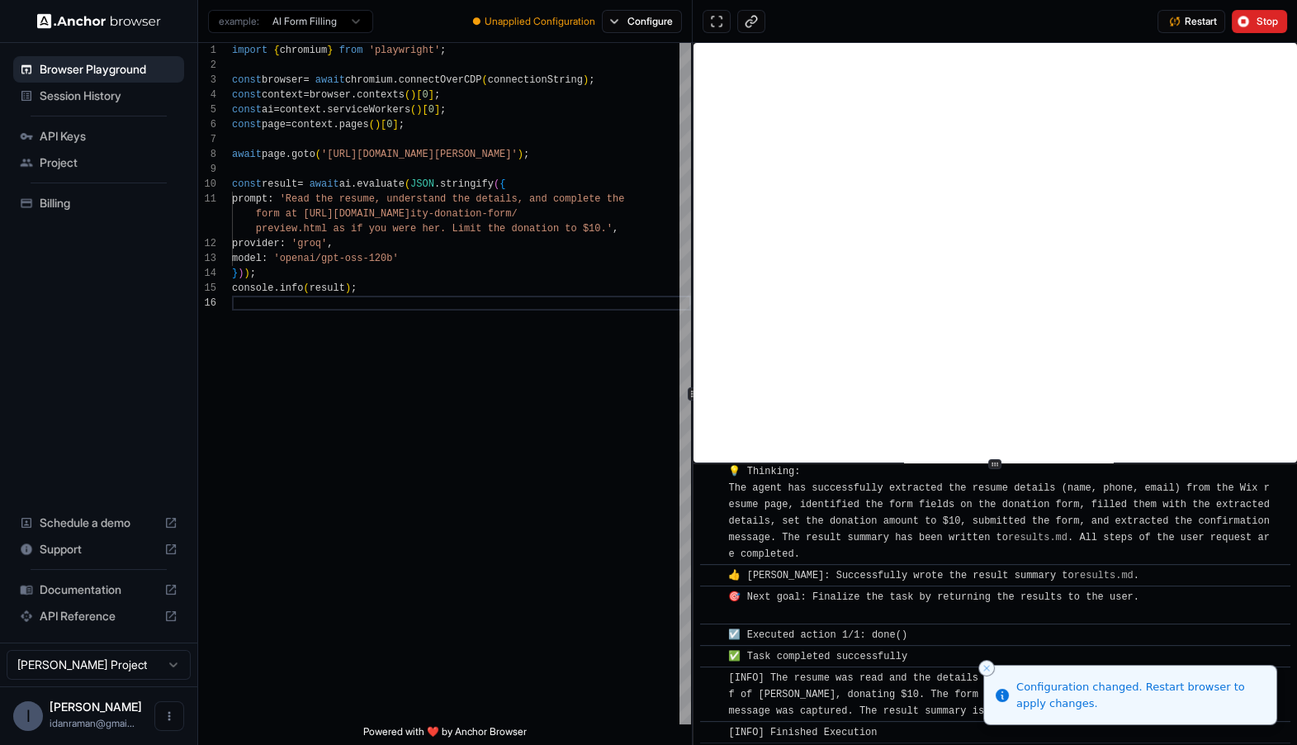
click at [57, 89] on span "Session History" at bounding box center [109, 96] width 138 height 17
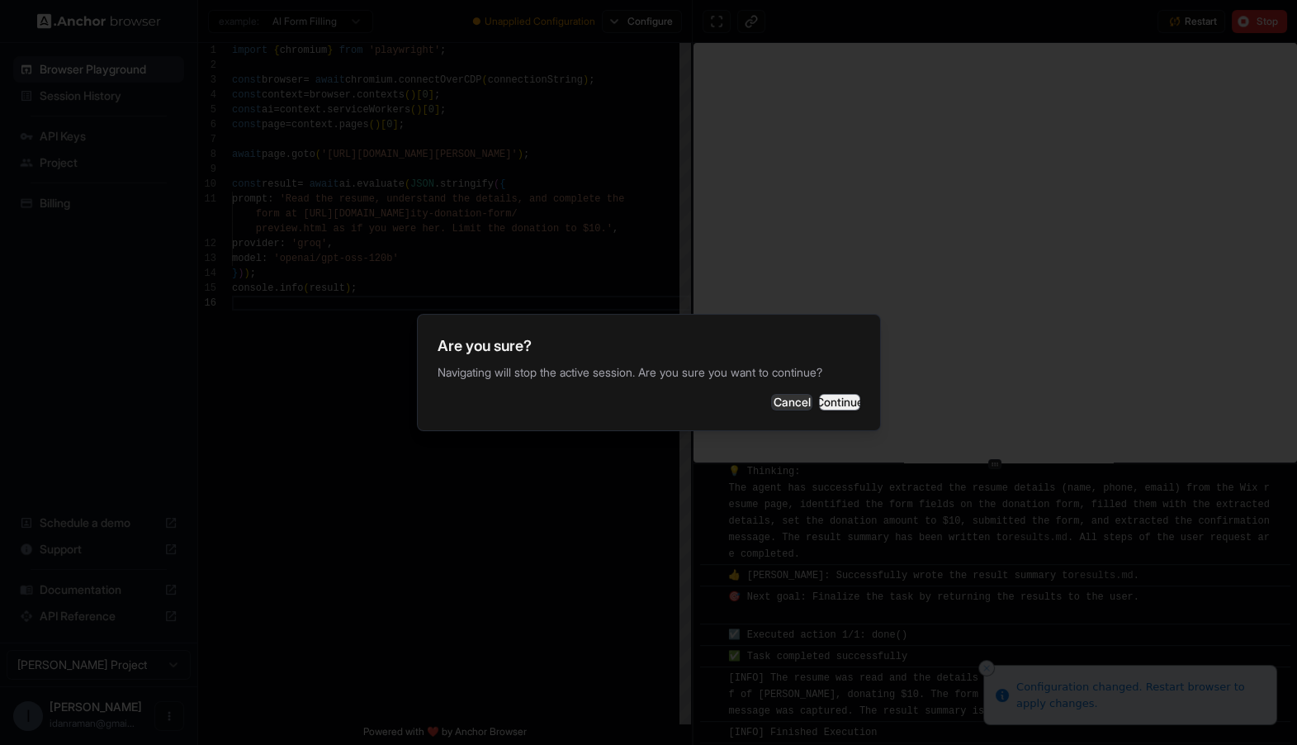
click at [819, 394] on button "Continue" at bounding box center [839, 402] width 41 height 17
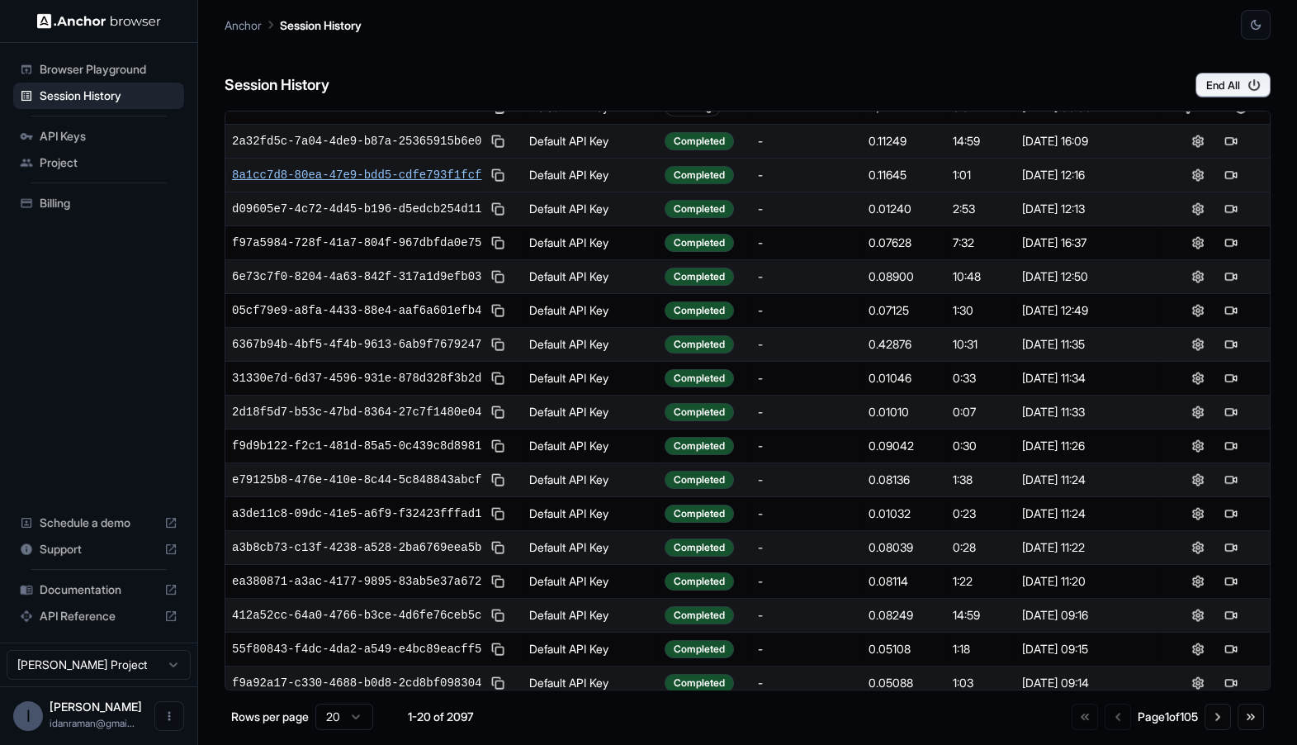
scroll to position [26, 0]
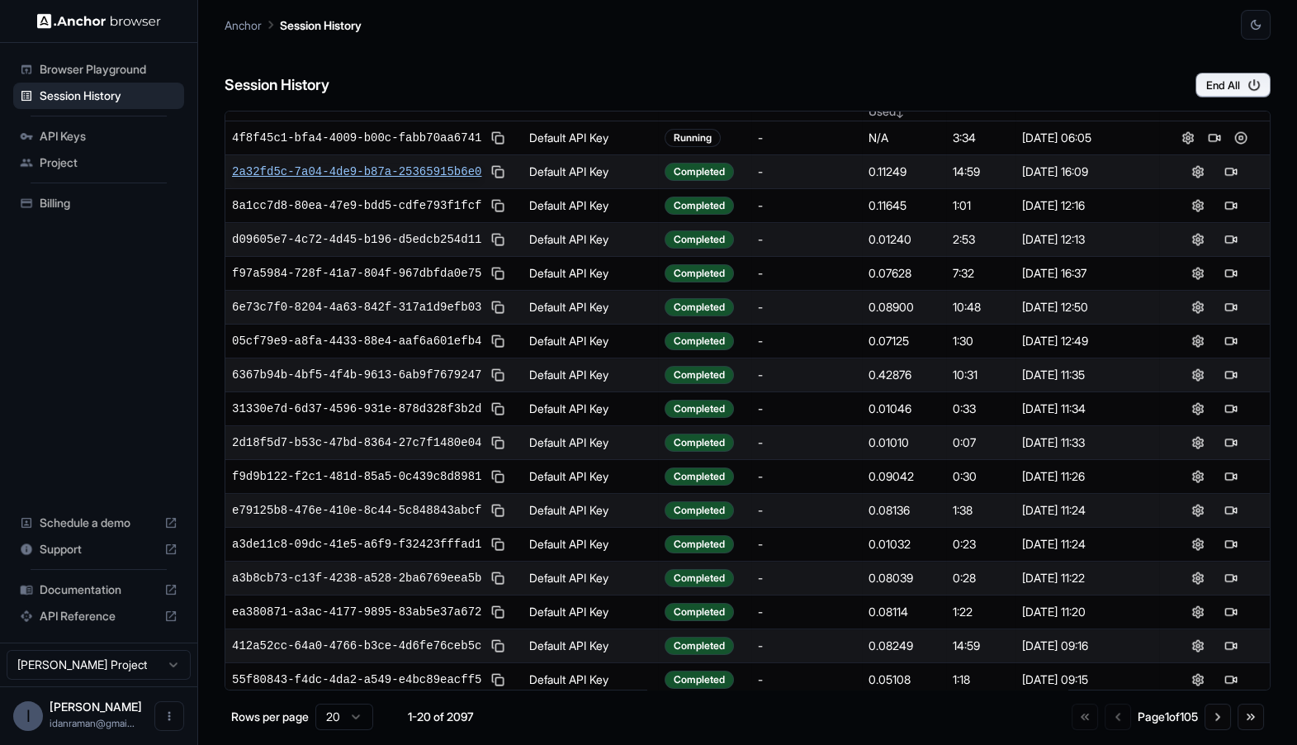
click at [358, 168] on span "2a32fd5c-7a04-4de9-b87a-25365915b6e0" at bounding box center [356, 172] width 249 height 17
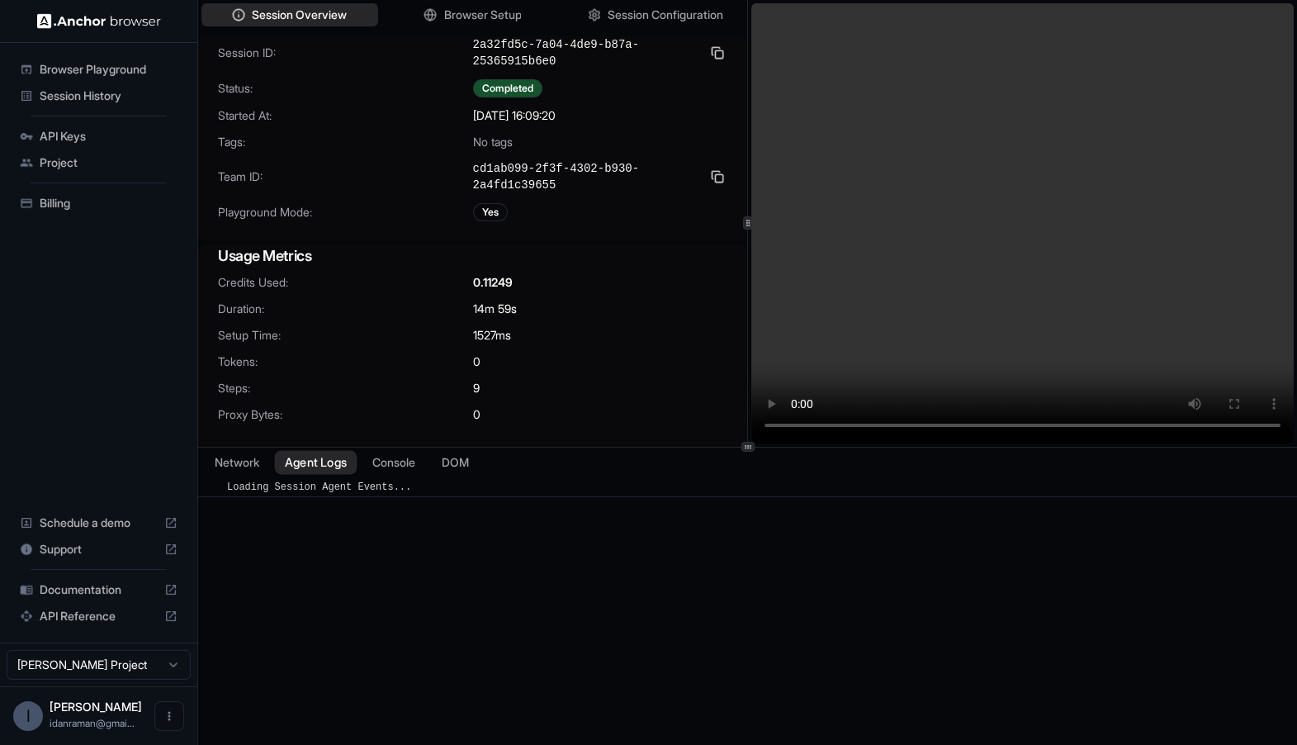
click at [301, 457] on button "Agent Logs" at bounding box center [316, 462] width 83 height 24
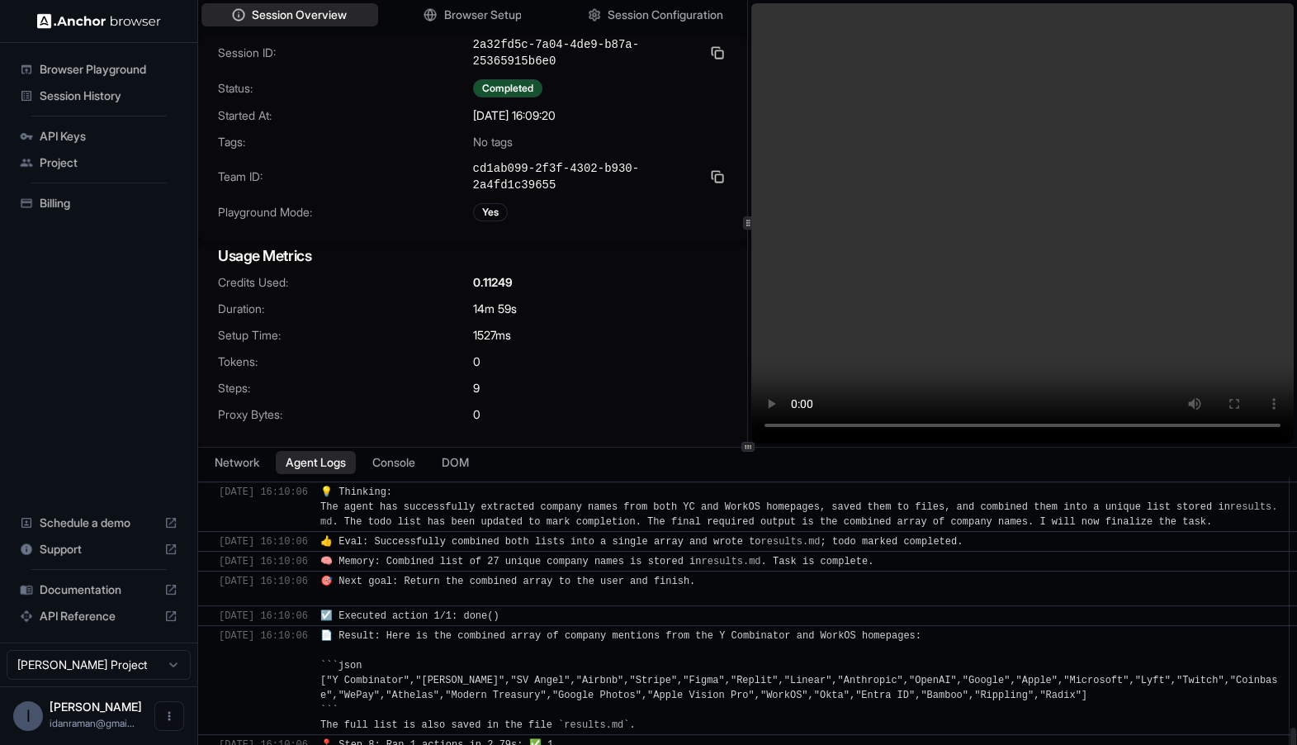
scroll to position [1605, 0]
click at [375, 457] on button "Console" at bounding box center [394, 462] width 64 height 24
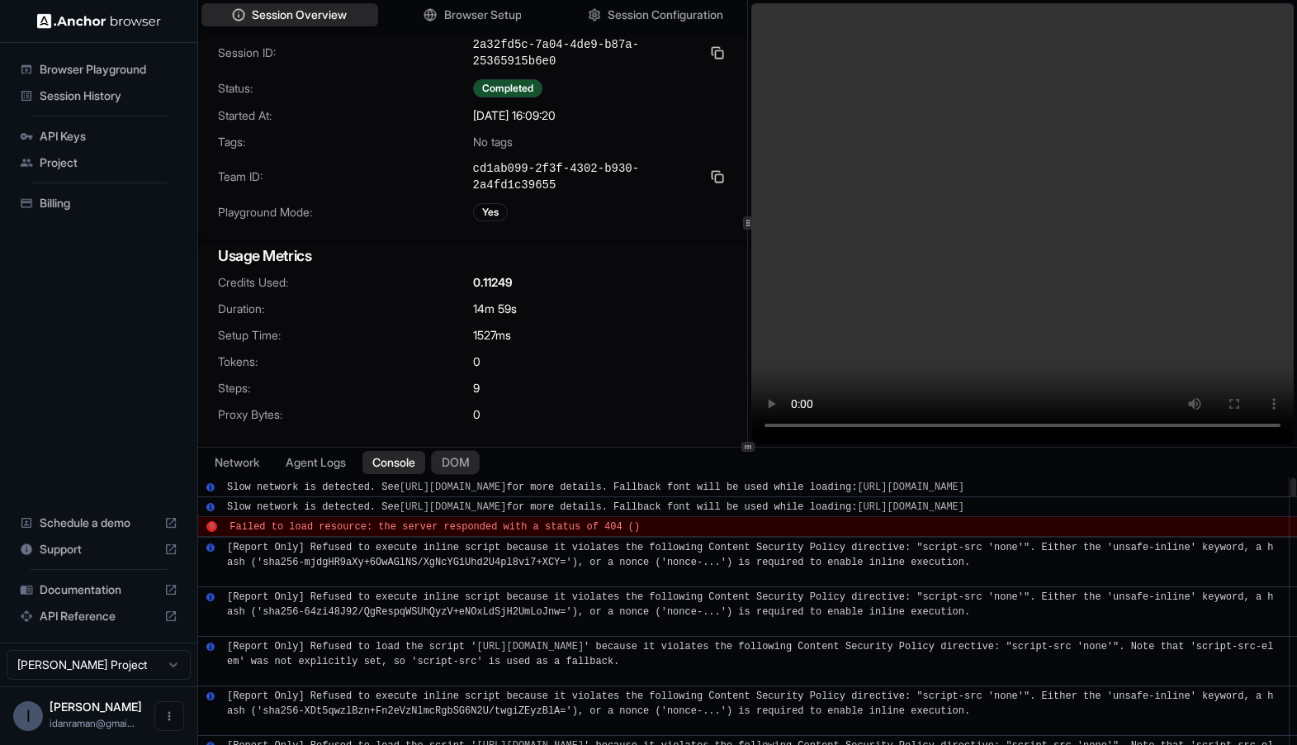
click at [450, 461] on button "DOM" at bounding box center [455, 462] width 49 height 24
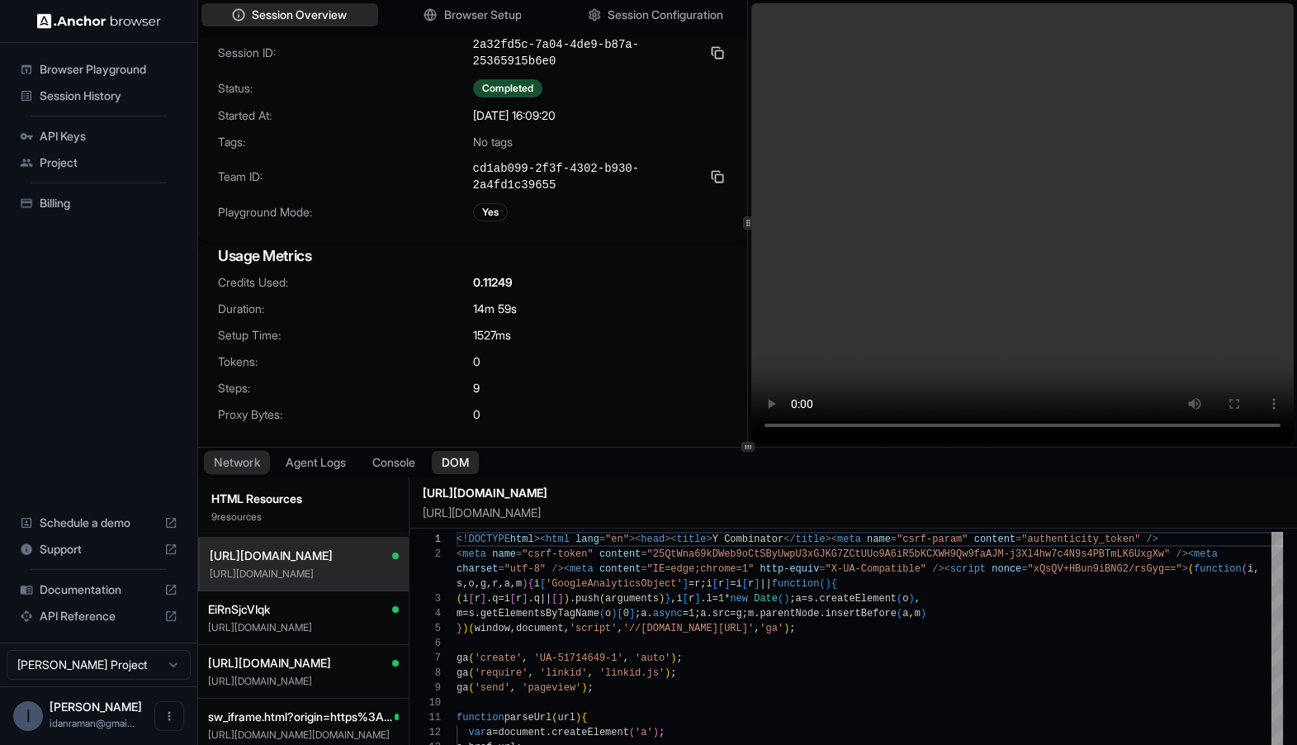
click at [221, 467] on button "Network" at bounding box center [237, 462] width 66 height 24
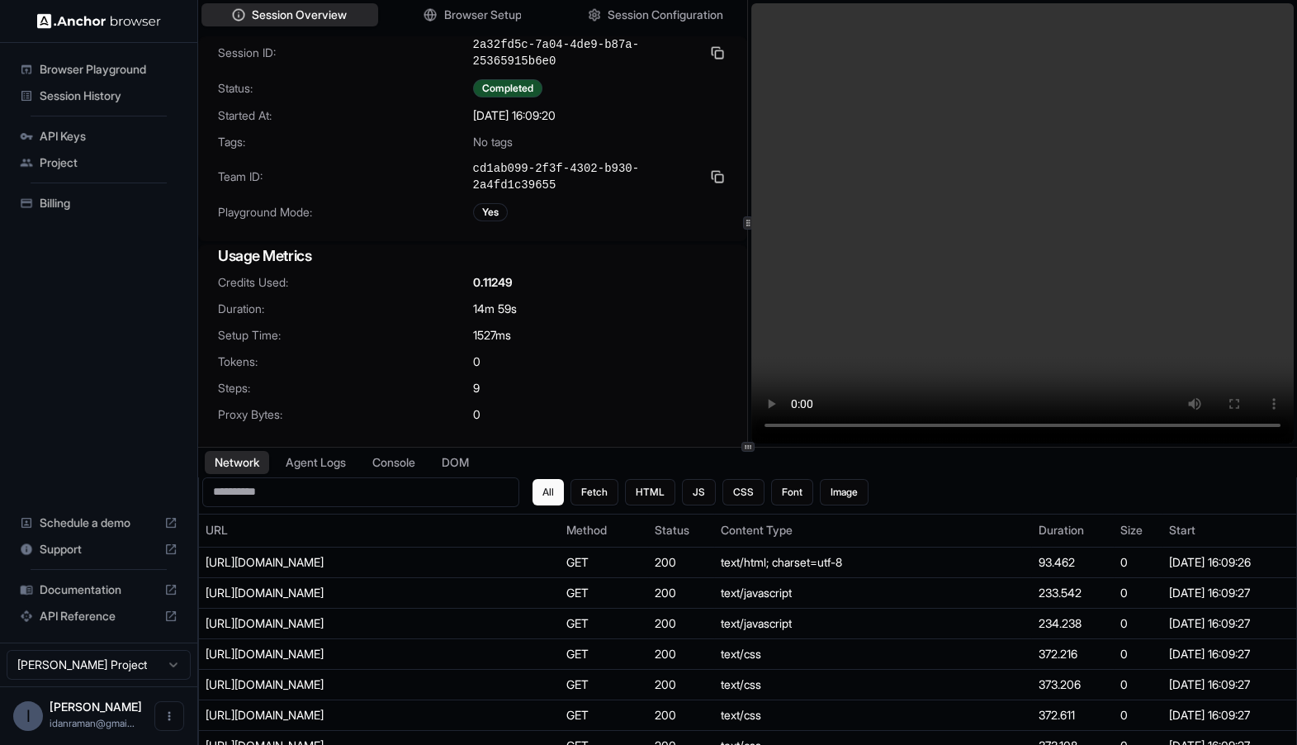
click at [104, 611] on span "API Reference" at bounding box center [99, 616] width 118 height 17
